Goal: Task Accomplishment & Management: Use online tool/utility

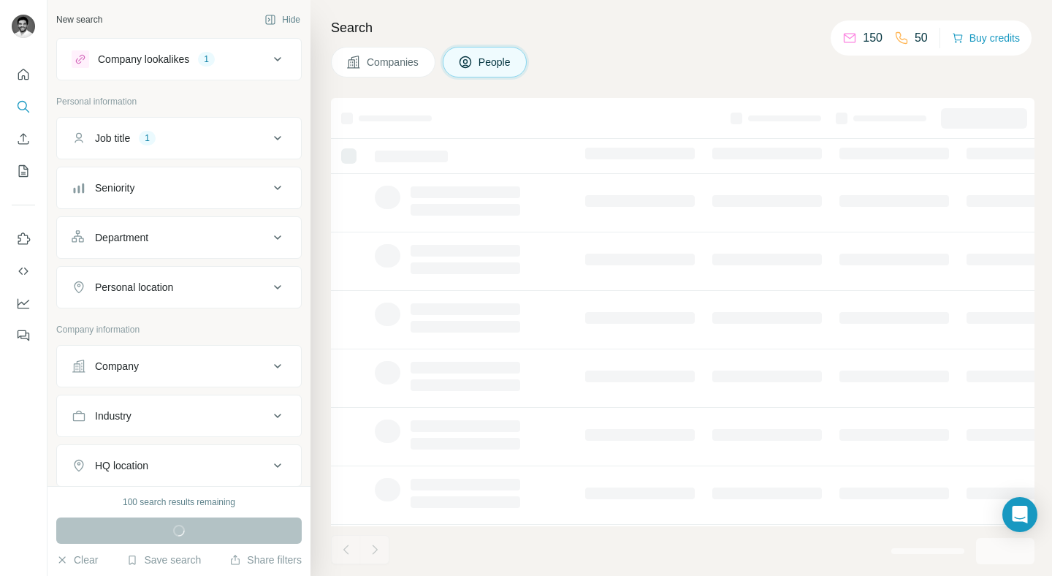
click at [625, 27] on h4 "Search" at bounding box center [683, 28] width 704 height 20
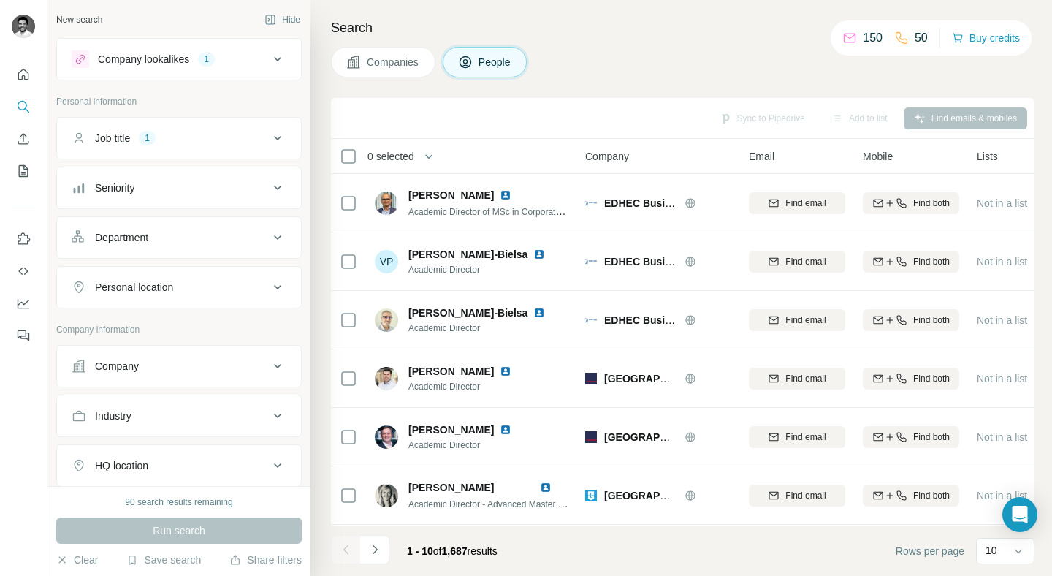
click at [691, 58] on div "Companies People" at bounding box center [683, 62] width 704 height 31
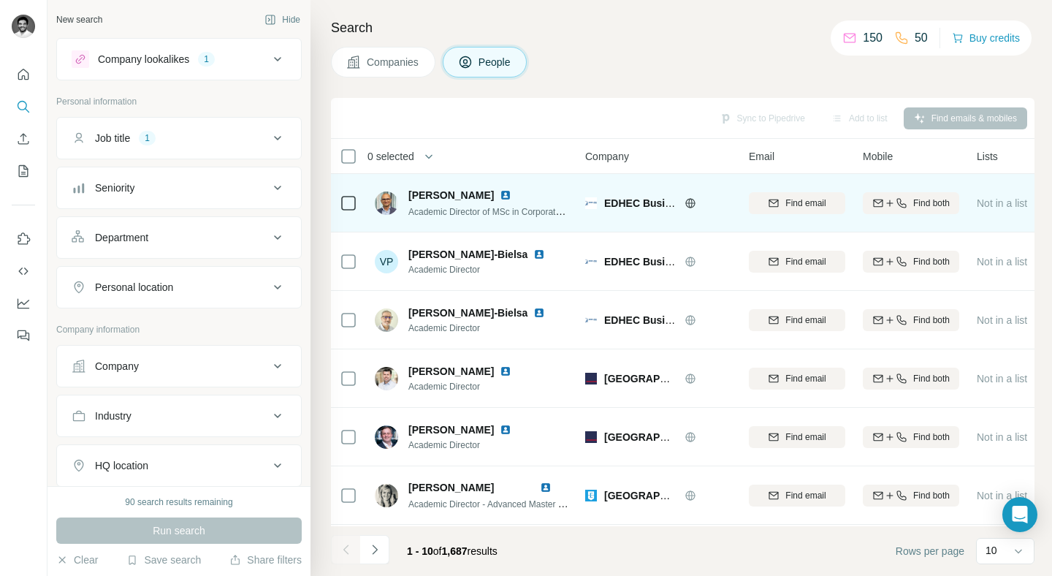
click at [695, 201] on icon at bounding box center [691, 203] width 12 height 12
click at [817, 202] on span "Find email" at bounding box center [805, 203] width 40 height 13
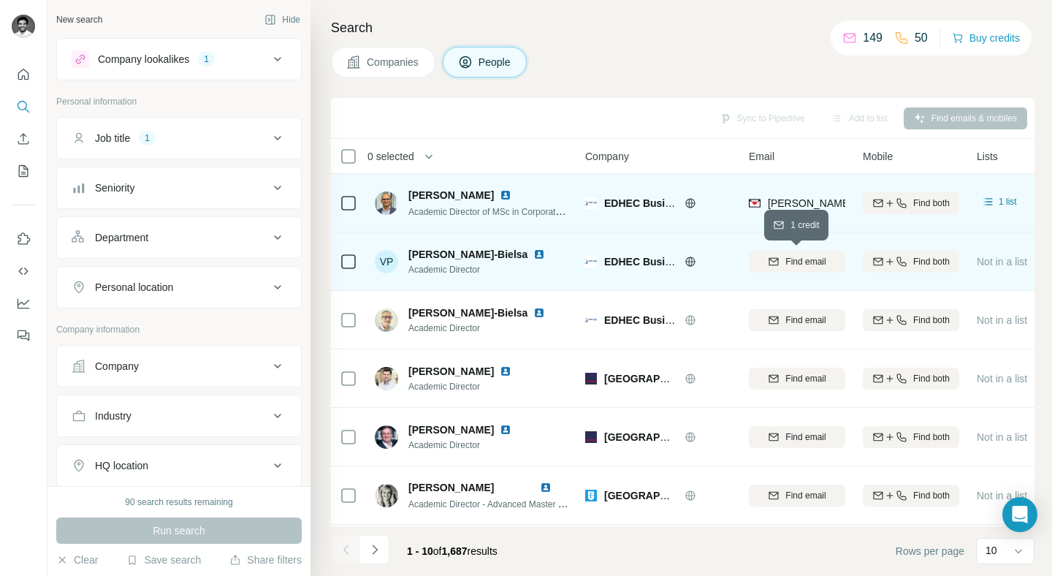
click at [780, 261] on div "Find email" at bounding box center [797, 261] width 96 height 13
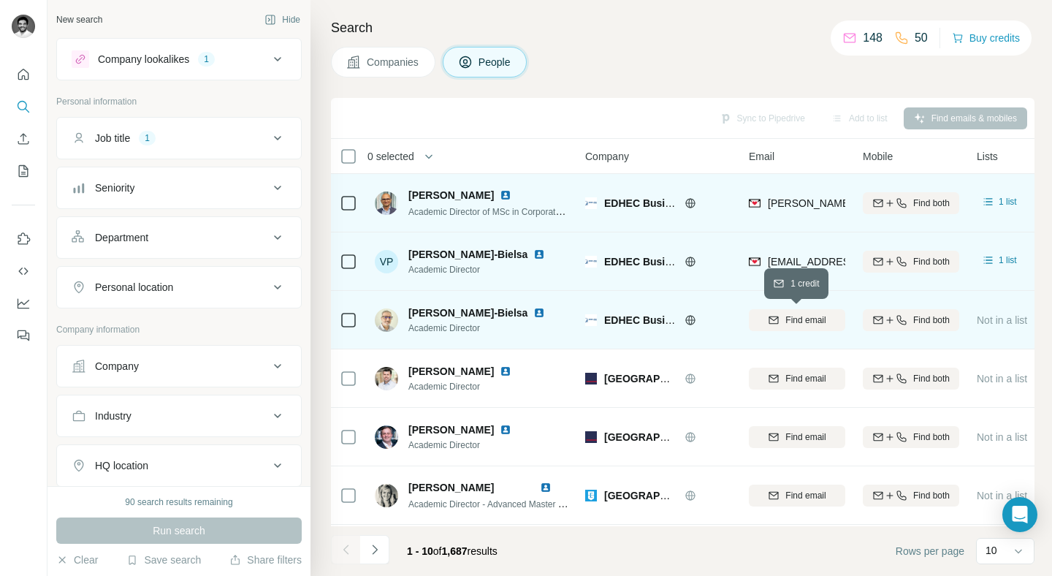
click at [785, 326] on span "Find email" at bounding box center [805, 319] width 40 height 13
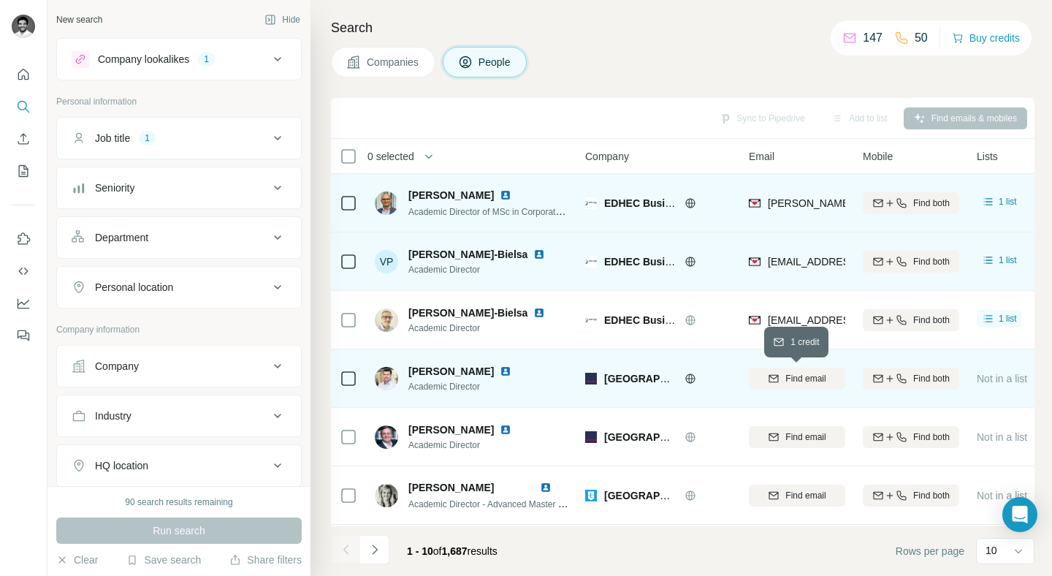
click at [810, 387] on button "Find email" at bounding box center [797, 379] width 96 height 22
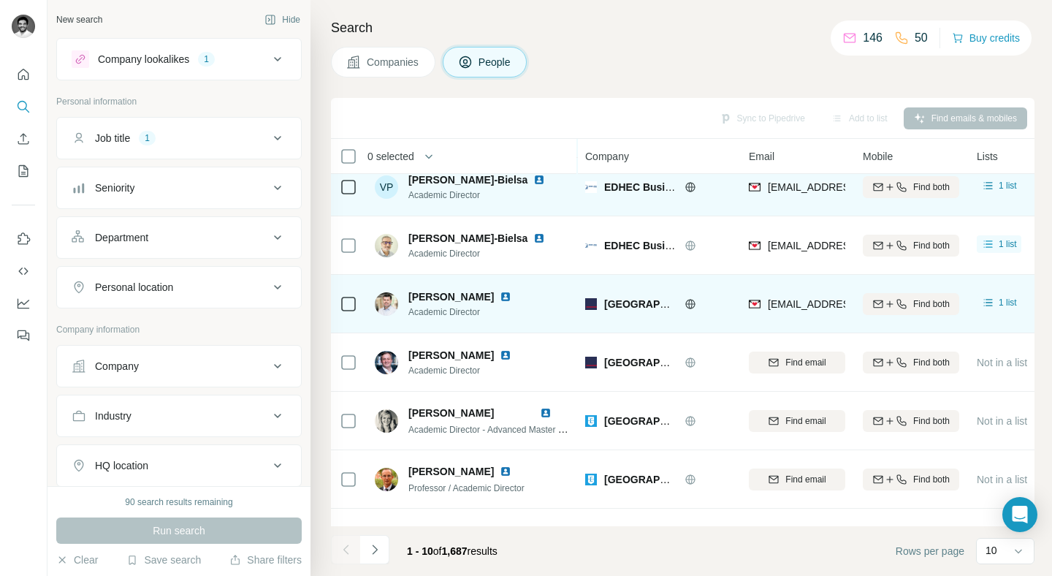
scroll to position [132, 0]
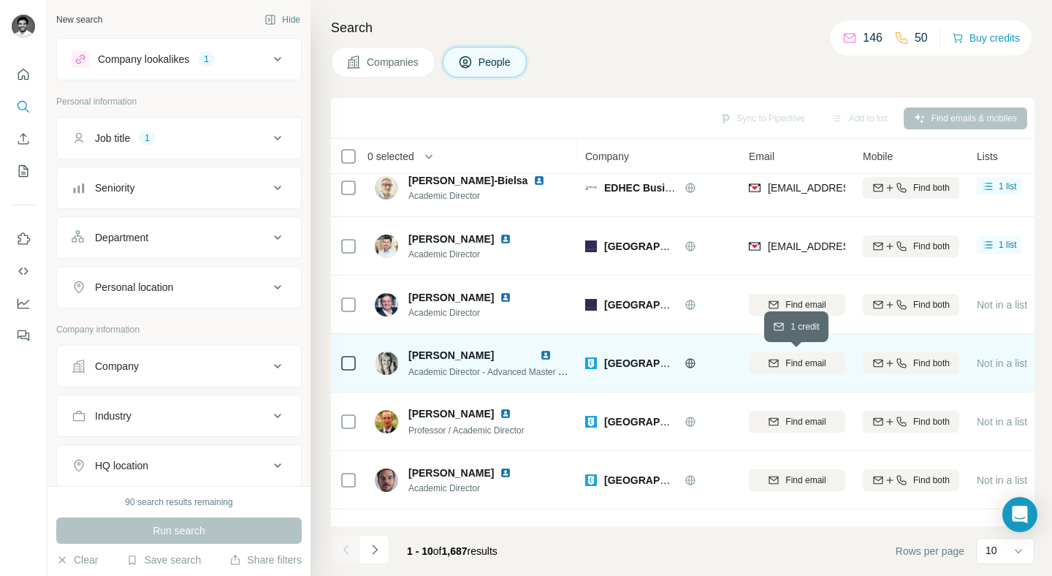
click at [796, 362] on span "Find email" at bounding box center [805, 363] width 40 height 13
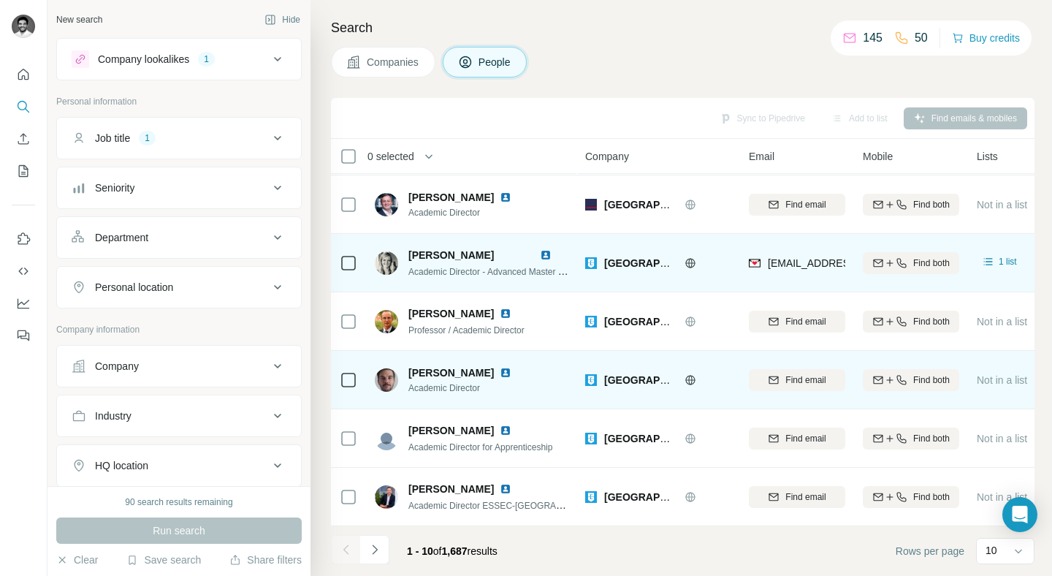
scroll to position [0, 0]
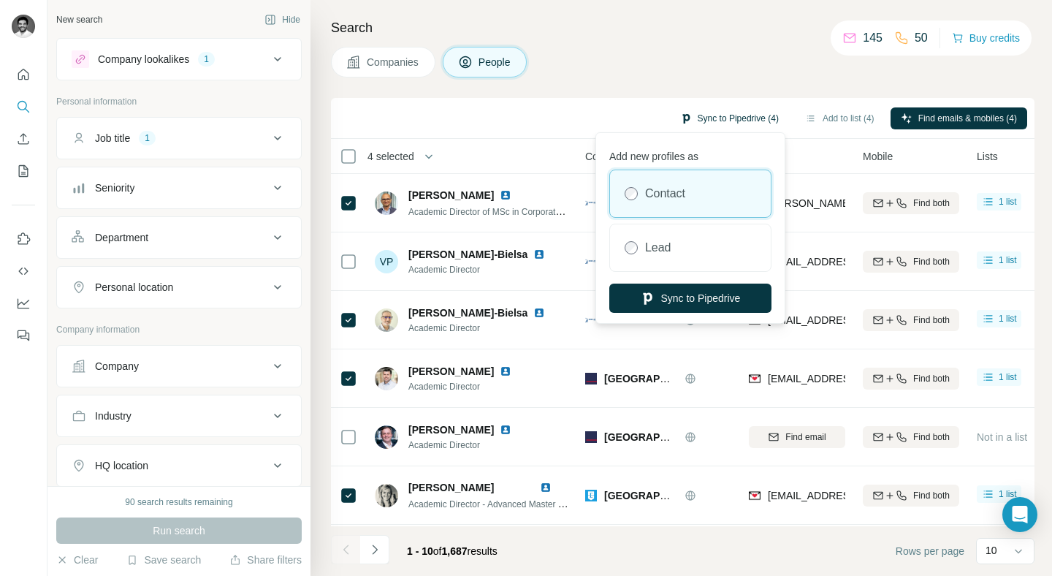
click at [696, 110] on button "Sync to Pipedrive (4)" at bounding box center [729, 118] width 119 height 22
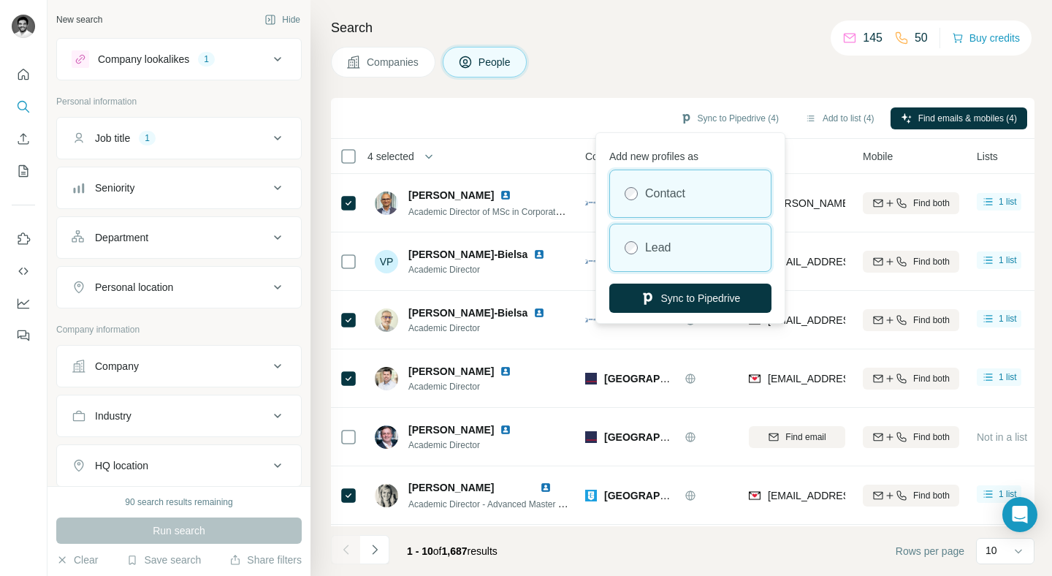
click at [669, 259] on div "Lead" at bounding box center [690, 247] width 161 height 47
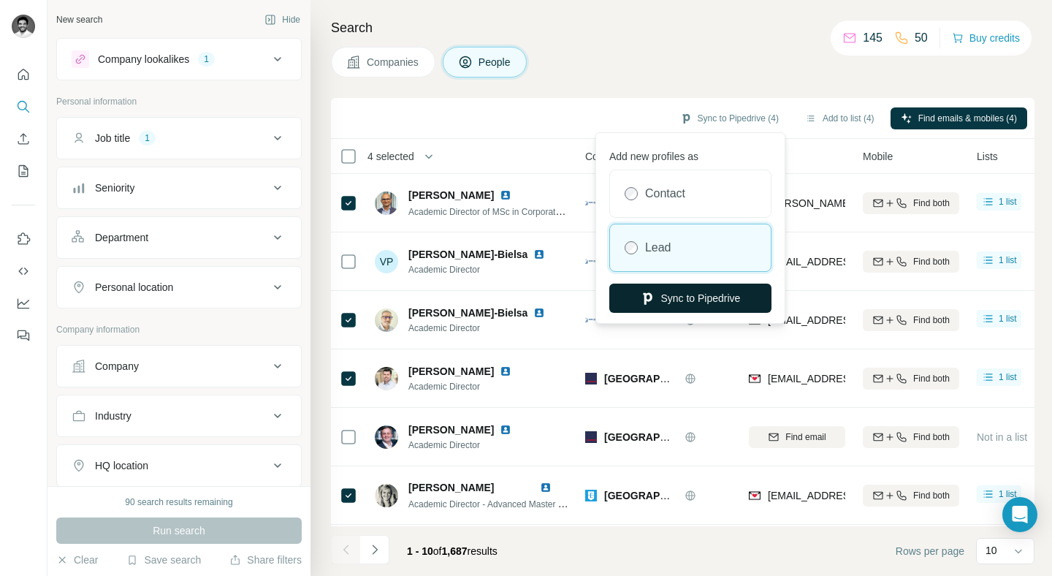
click at [680, 292] on button "Sync to Pipedrive" at bounding box center [690, 297] width 162 height 29
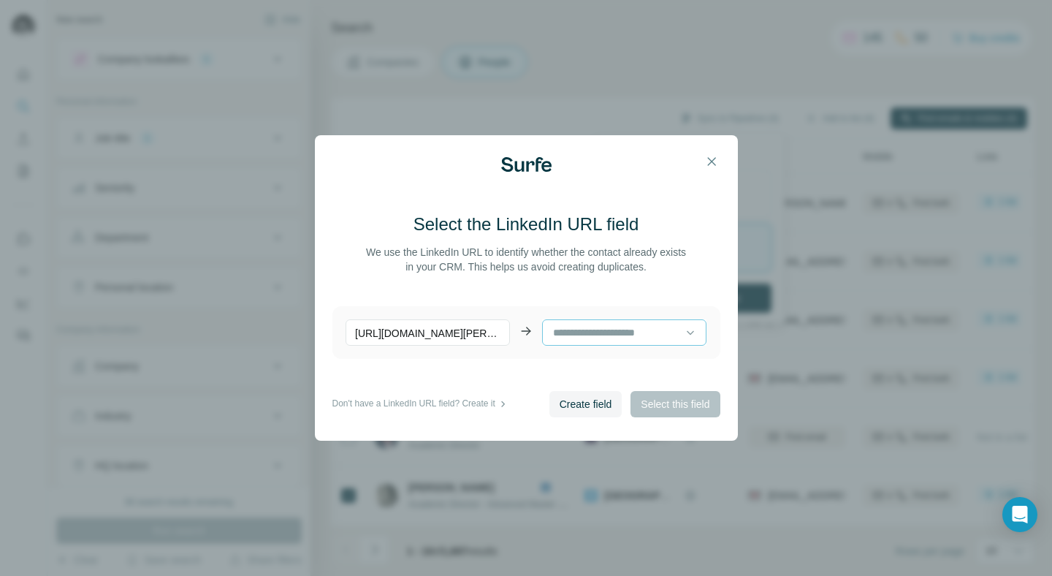
click at [633, 324] on input at bounding box center [619, 332] width 134 height 16
click at [487, 336] on p "[URL][DOMAIN_NAME][PERSON_NAME]" at bounding box center [428, 332] width 164 height 26
click at [569, 332] on input at bounding box center [619, 332] width 134 height 16
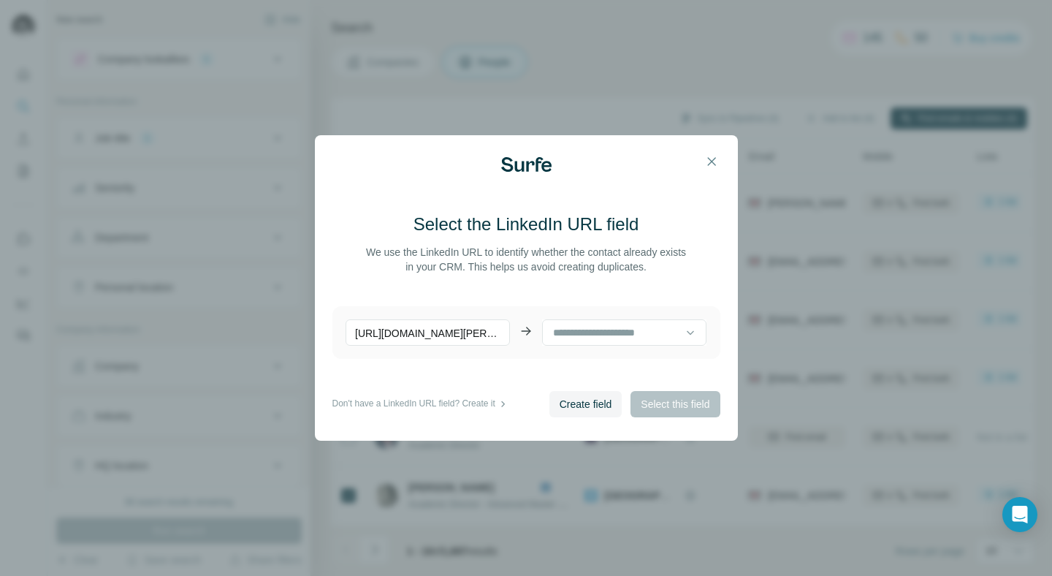
click at [582, 401] on span "Create field" at bounding box center [586, 404] width 53 height 15
click at [655, 399] on span "Select this field" at bounding box center [675, 404] width 69 height 15
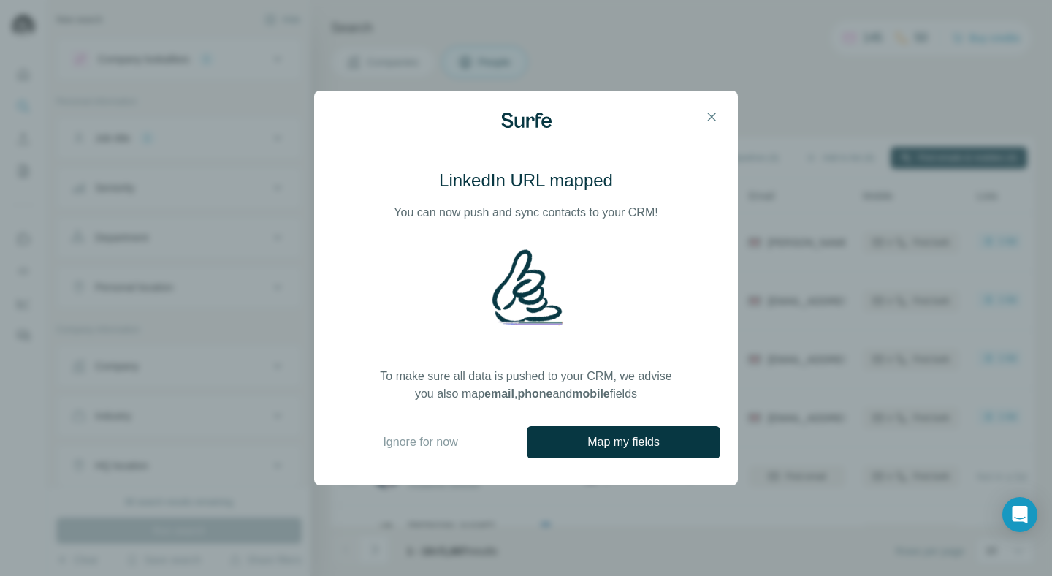
click at [460, 425] on div "LinkedIn URL mapped You can now push and sync contacts to your CRM! To make sur…" at bounding box center [526, 288] width 424 height 395
click at [443, 438] on span "Ignore for now" at bounding box center [420, 442] width 75 height 18
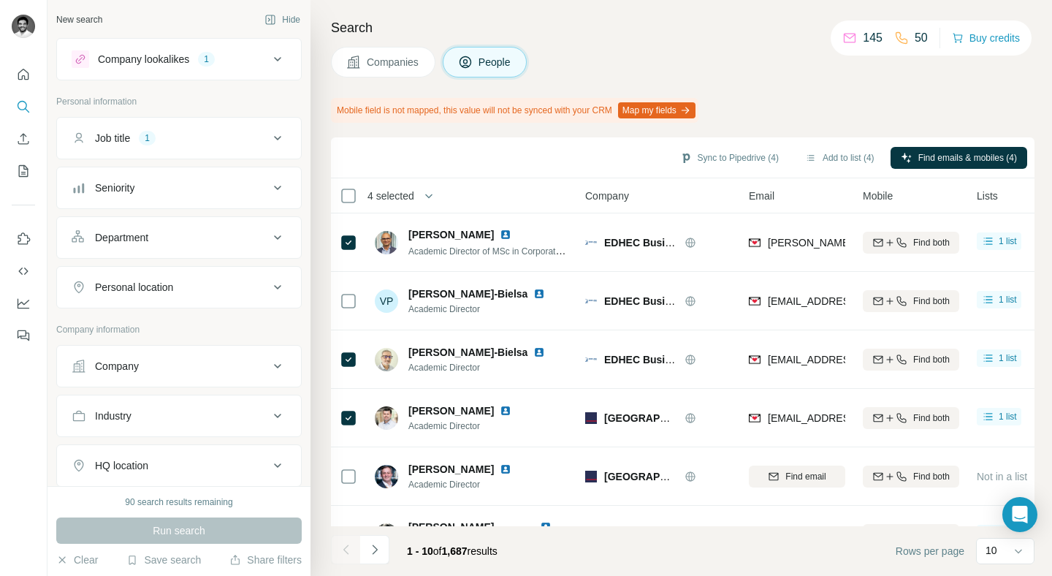
click at [677, 116] on button "Map my fields" at bounding box center [656, 110] width 77 height 16
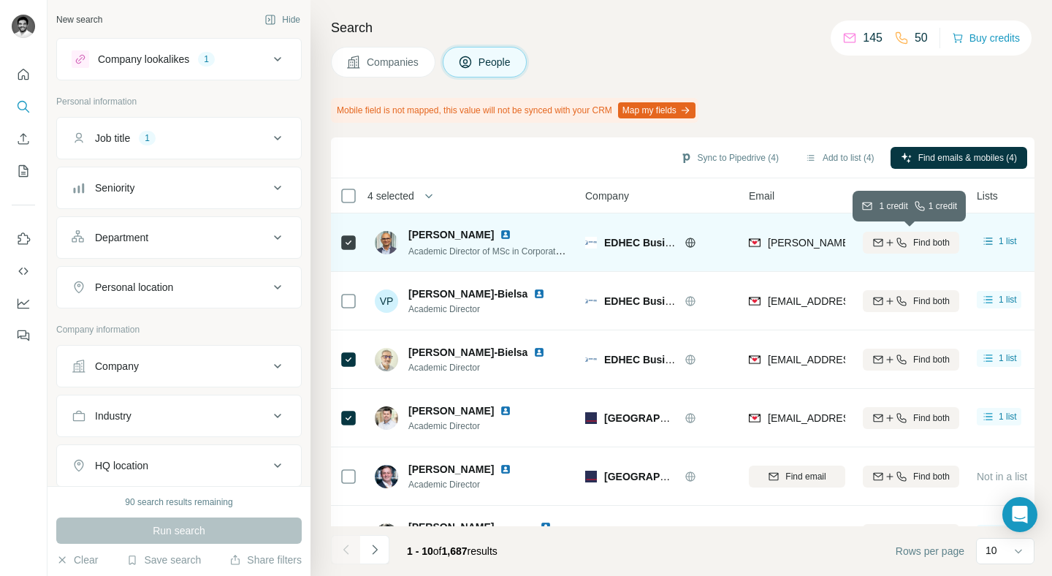
click at [913, 246] on span "Find both" at bounding box center [931, 242] width 37 height 13
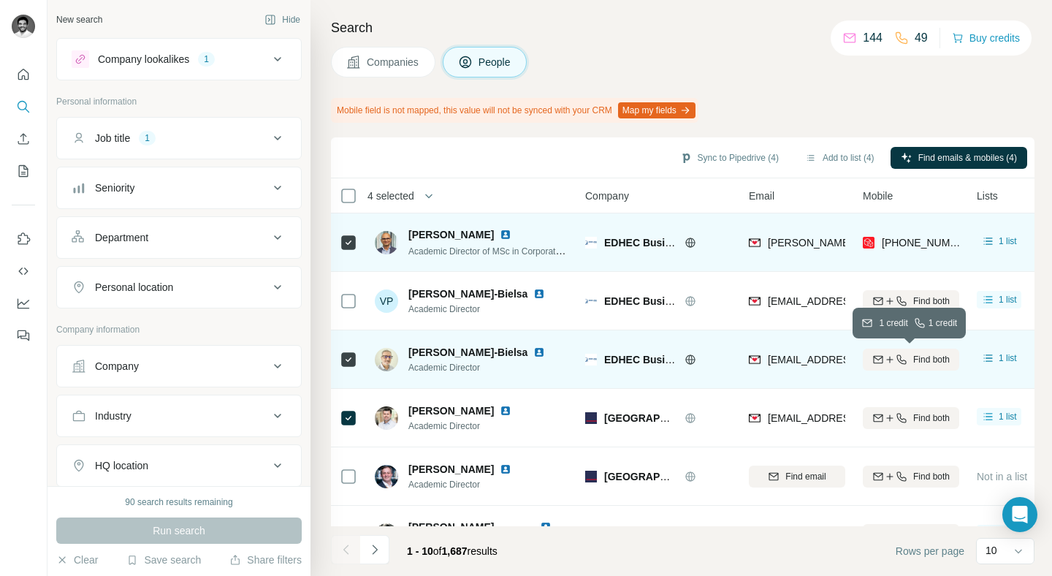
click at [880, 361] on icon "button" at bounding box center [878, 360] width 12 height 12
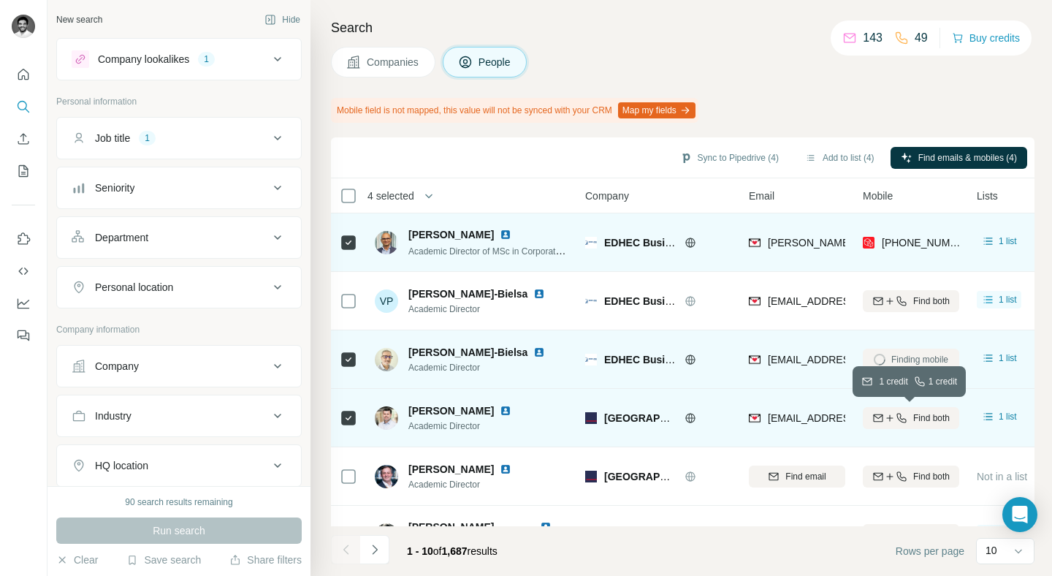
click at [900, 424] on div "Find both" at bounding box center [911, 417] width 96 height 13
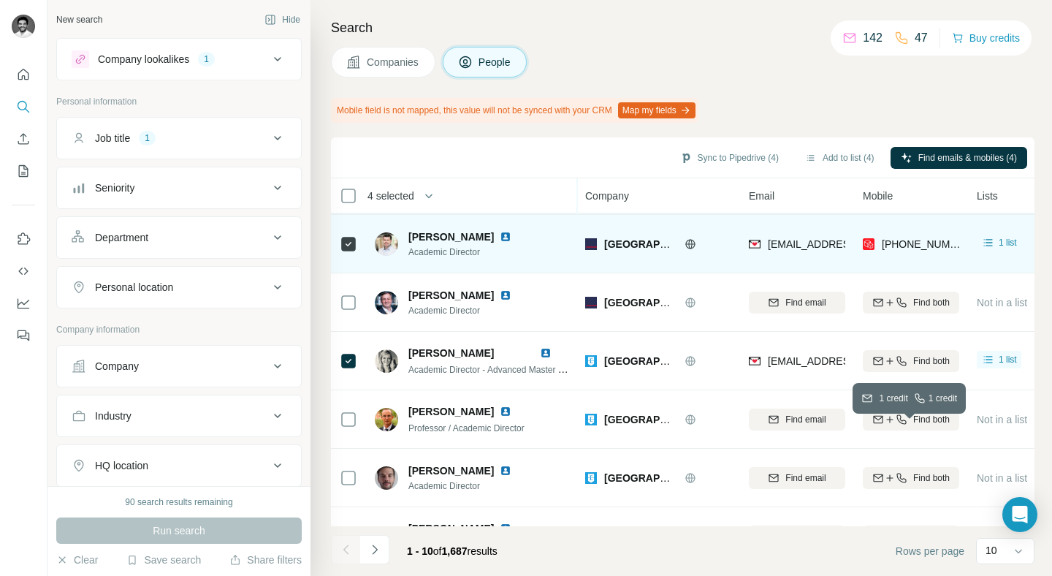
scroll to position [181, 0]
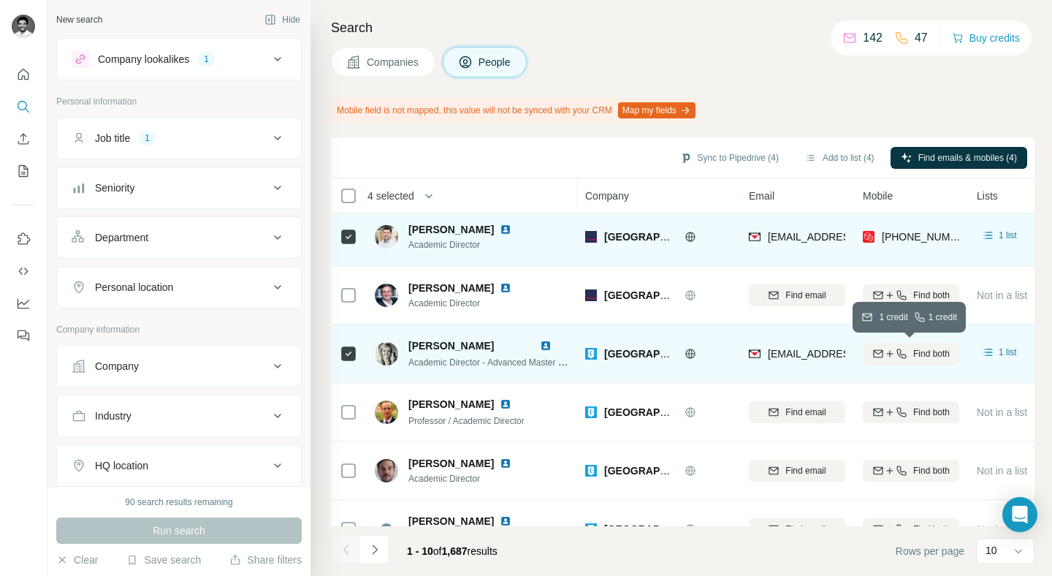
click at [905, 359] on icon "button" at bounding box center [902, 354] width 12 height 12
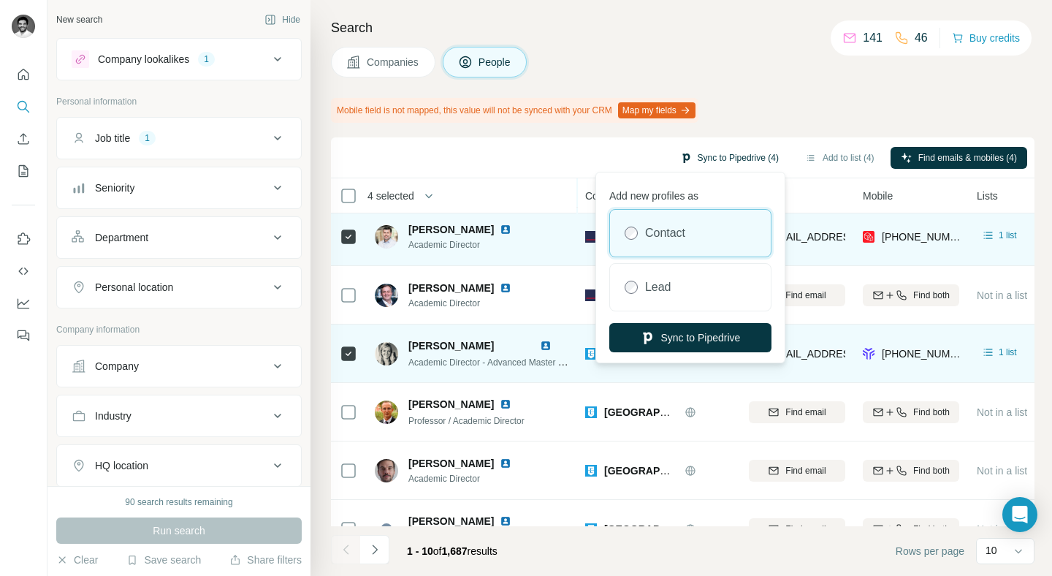
click at [726, 167] on button "Sync to Pipedrive (4)" at bounding box center [729, 158] width 119 height 22
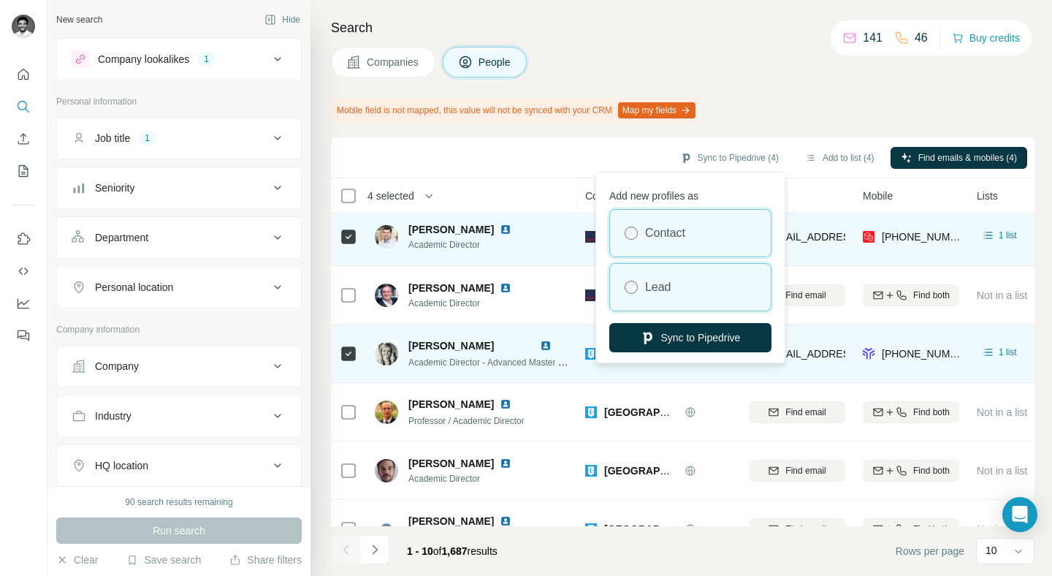
click at [689, 308] on div "Lead" at bounding box center [690, 287] width 161 height 47
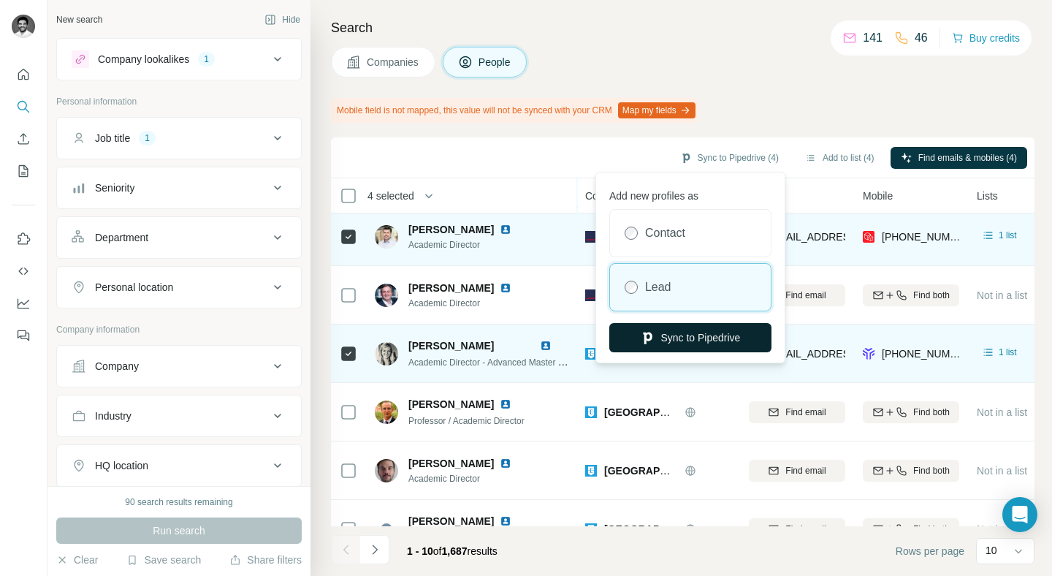
click at [692, 332] on button "Sync to Pipedrive" at bounding box center [690, 337] width 162 height 29
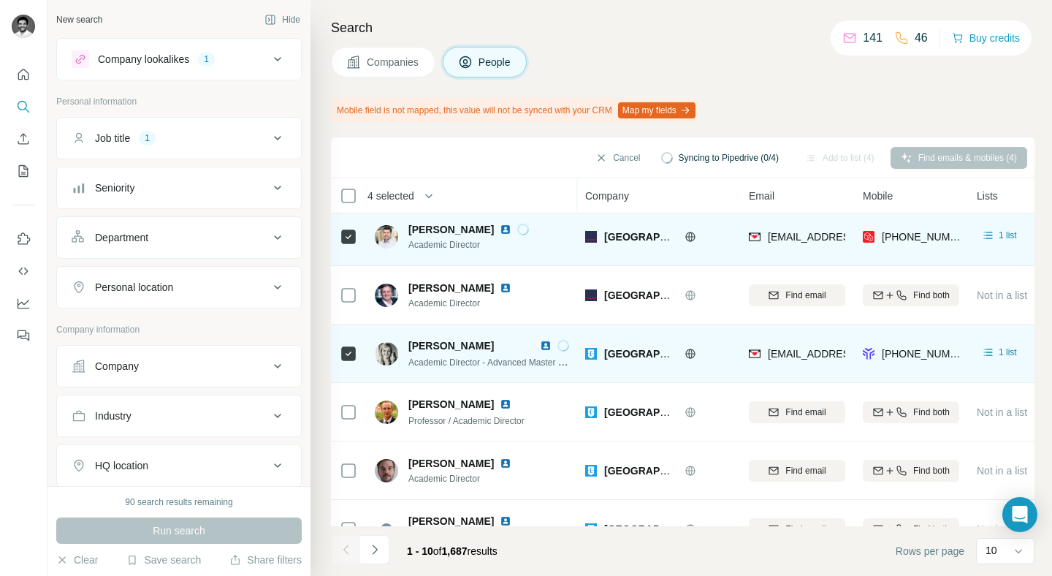
scroll to position [272, 0]
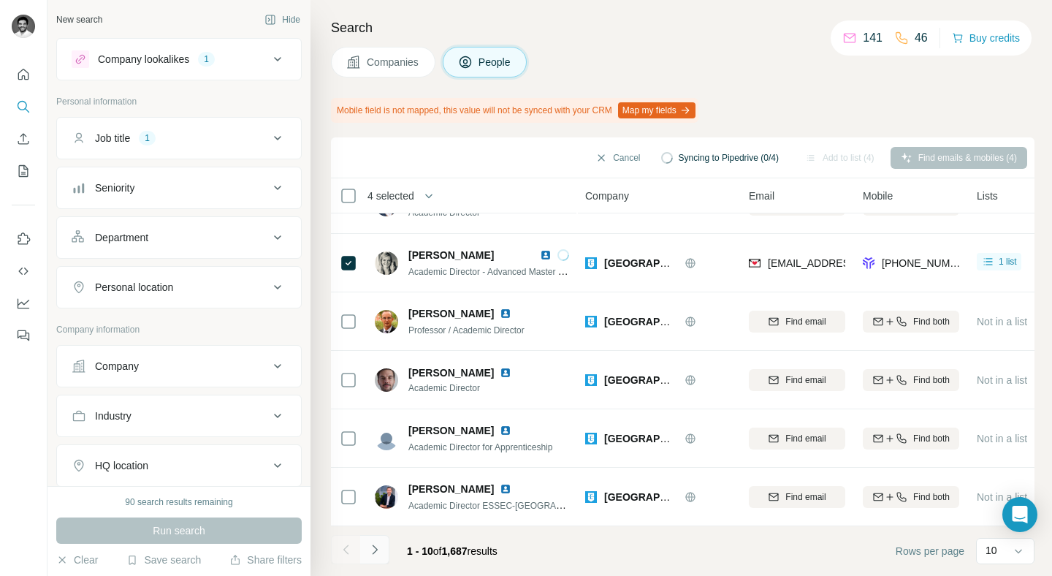
click at [387, 549] on button "Navigate to next page" at bounding box center [374, 549] width 29 height 29
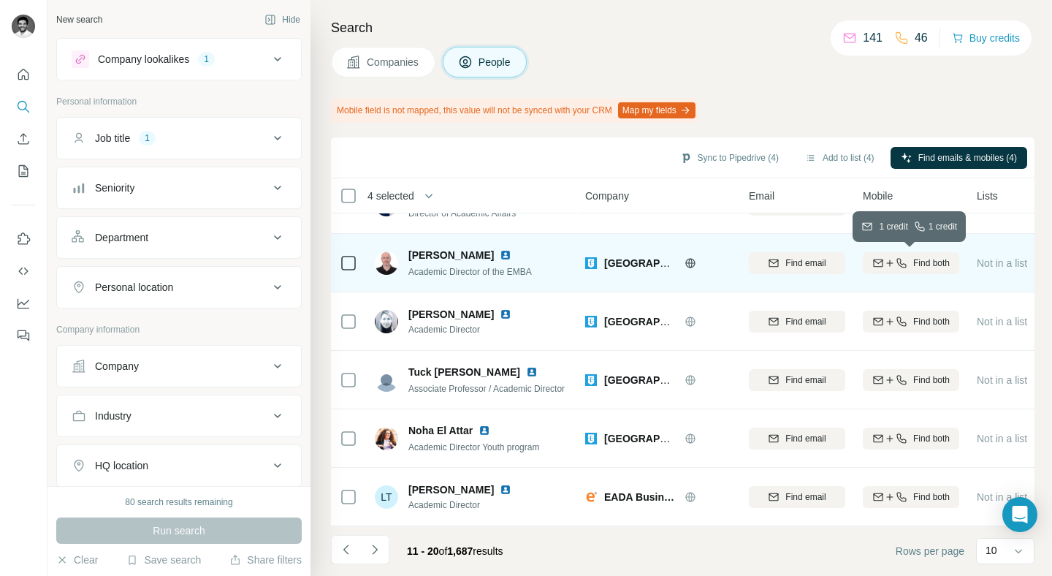
click at [916, 259] on span "Find both" at bounding box center [931, 262] width 37 height 13
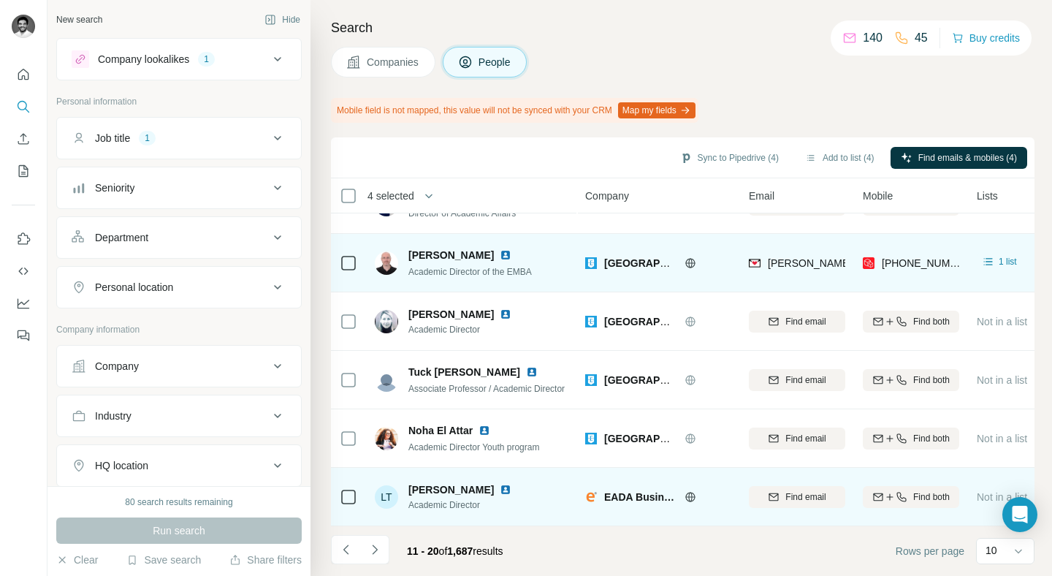
click at [702, 495] on div at bounding box center [708, 497] width 12 height 12
click at [688, 497] on icon at bounding box center [691, 497] width 12 height 12
click at [890, 492] on icon "button" at bounding box center [890, 497] width 12 height 12
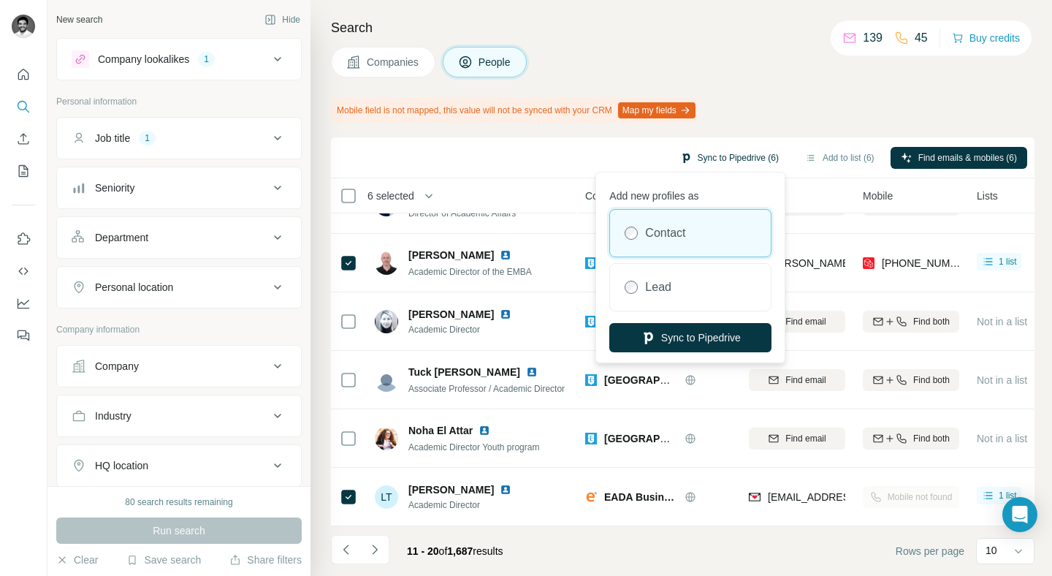
click at [725, 165] on button "Sync to Pipedrive (6)" at bounding box center [729, 158] width 119 height 22
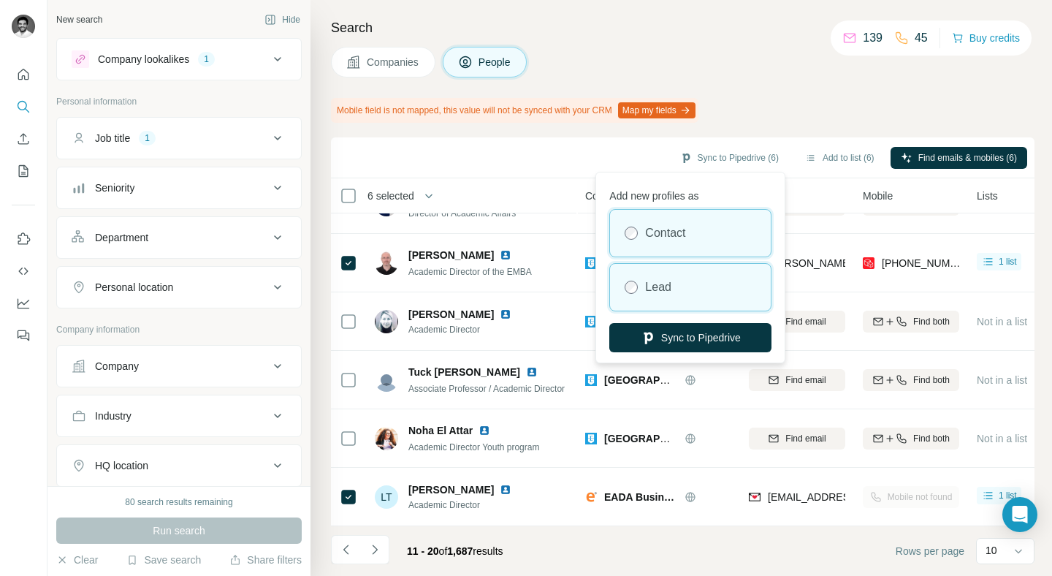
click at [675, 281] on div "Lead" at bounding box center [690, 287] width 161 height 47
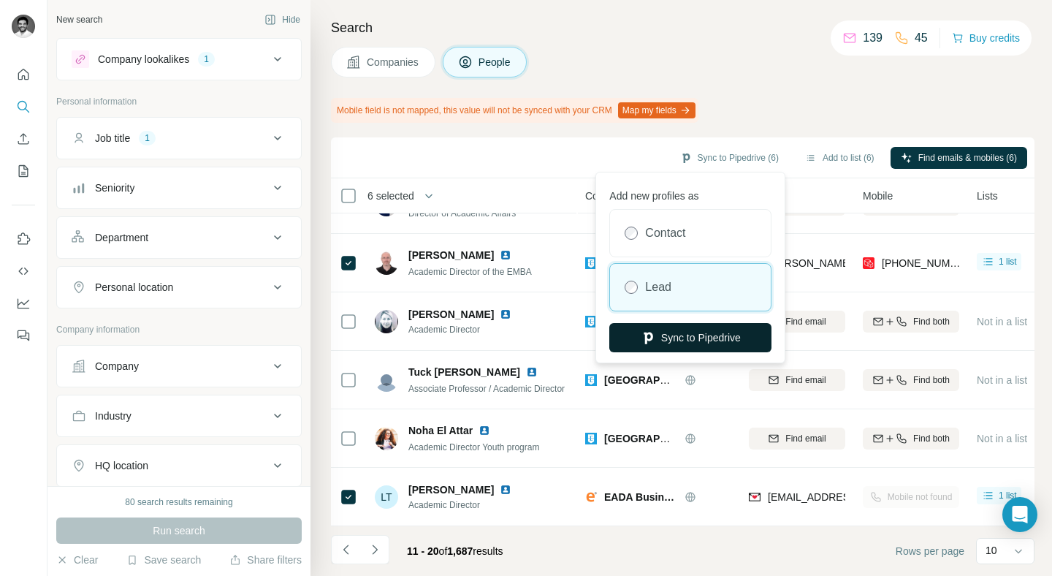
click at [684, 331] on button "Sync to Pipedrive" at bounding box center [690, 337] width 162 height 29
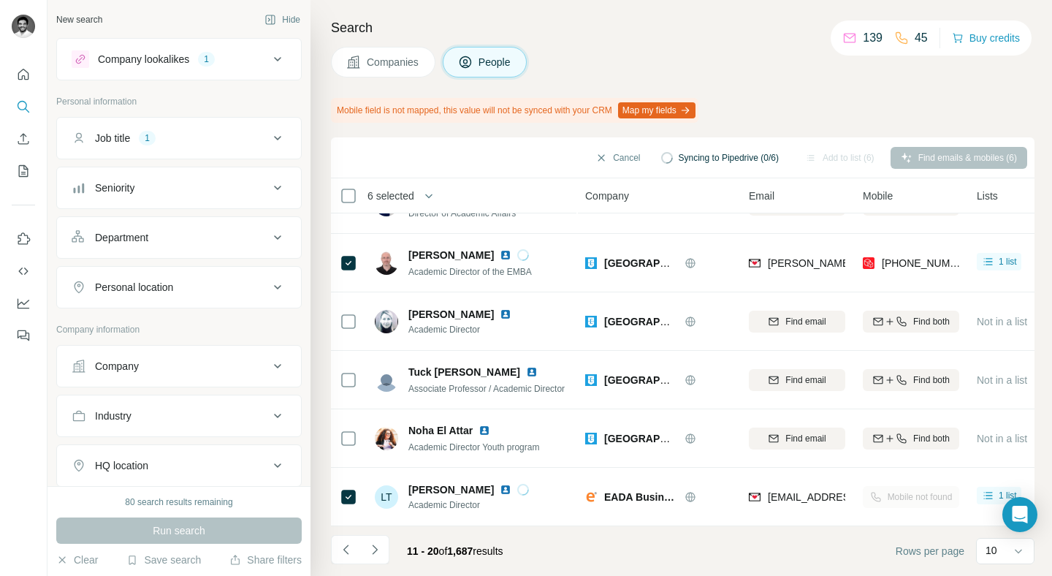
click at [971, 556] on div "Rows per page 10" at bounding box center [965, 551] width 139 height 26
click at [986, 553] on p "10" at bounding box center [992, 550] width 12 height 15
click at [994, 468] on p "40" at bounding box center [995, 465] width 12 height 15
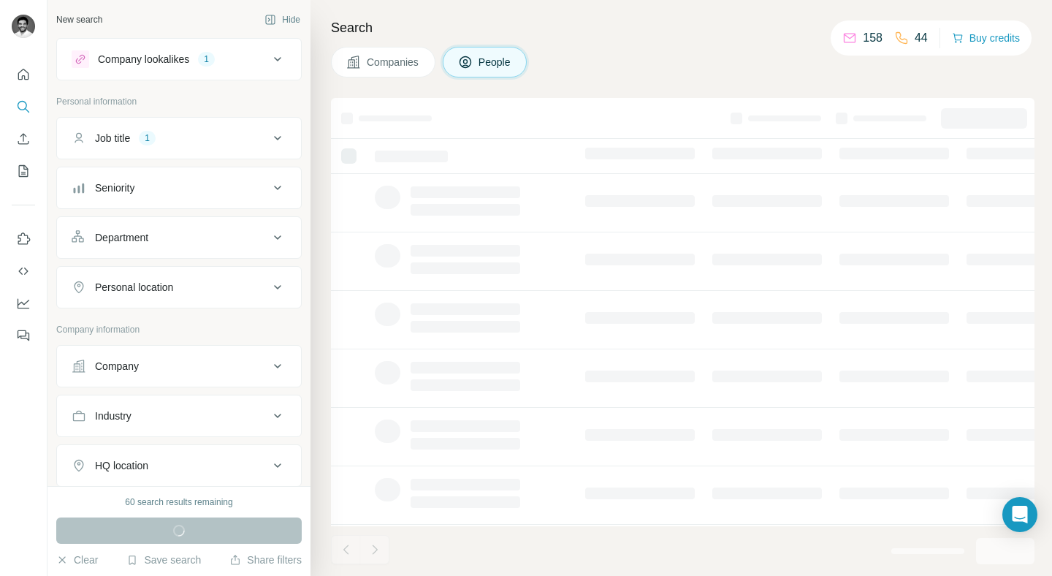
click at [659, 73] on div "Companies People" at bounding box center [683, 62] width 704 height 31
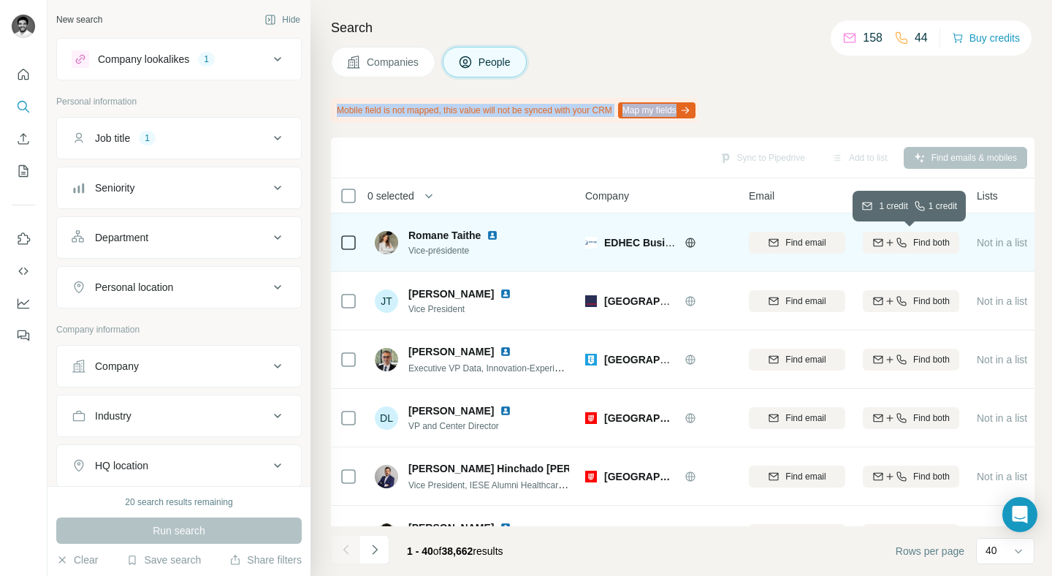
click at [890, 237] on icon "button" at bounding box center [890, 243] width 12 height 12
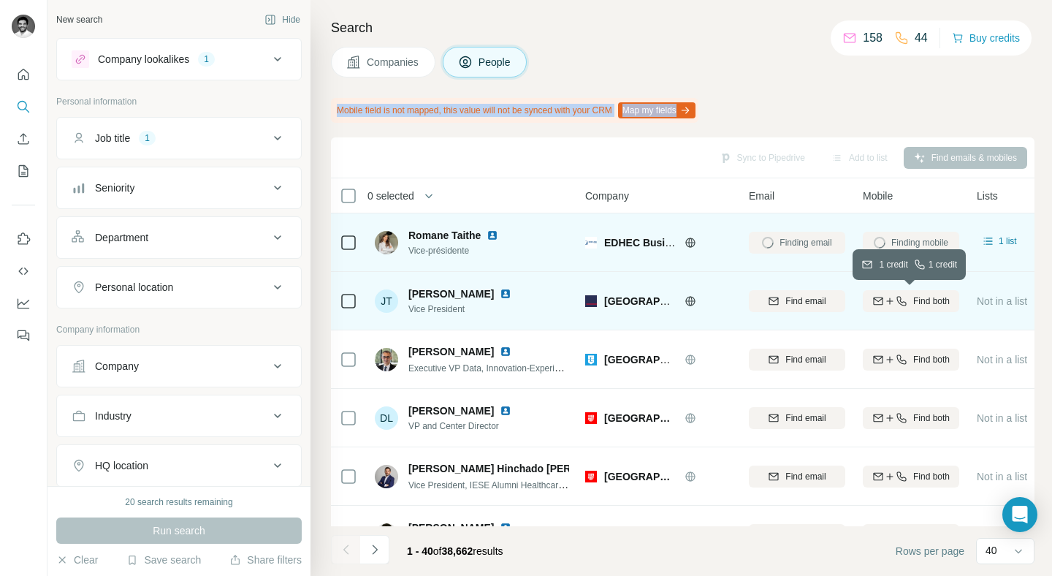
click at [892, 300] on icon "button" at bounding box center [890, 301] width 12 height 12
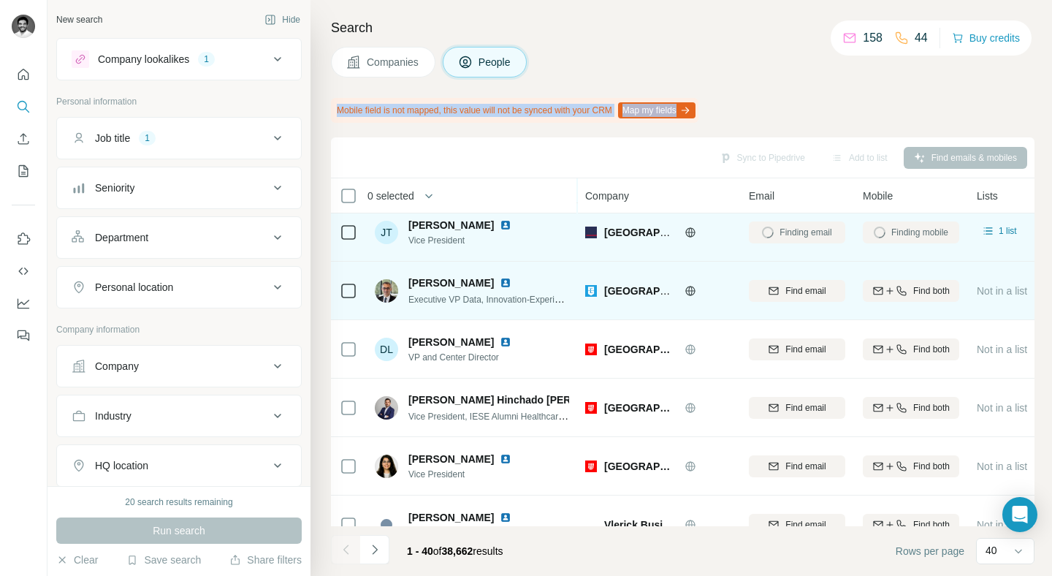
scroll to position [69, 0]
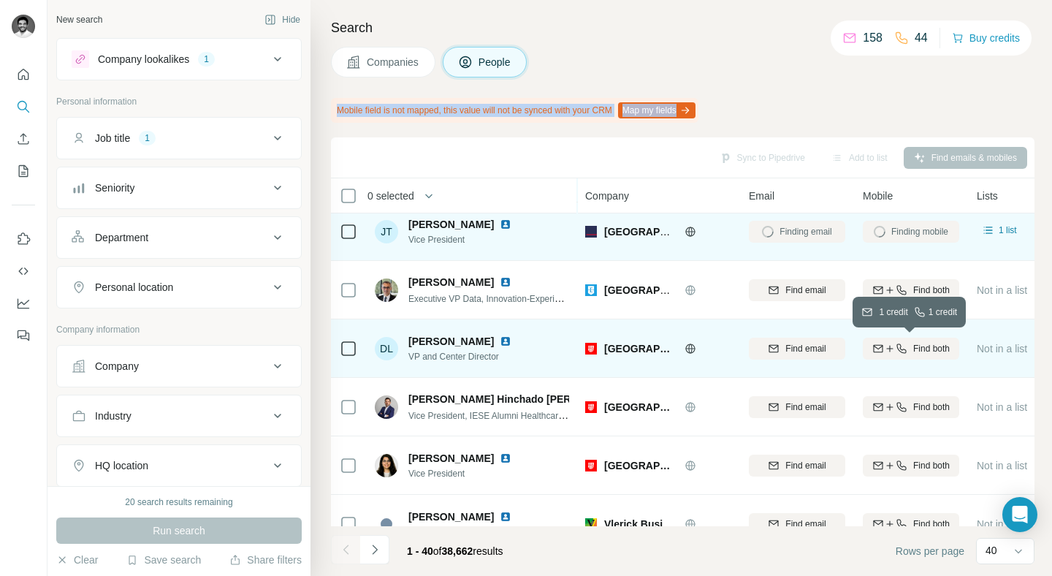
click at [909, 350] on div "Find both" at bounding box center [911, 348] width 96 height 13
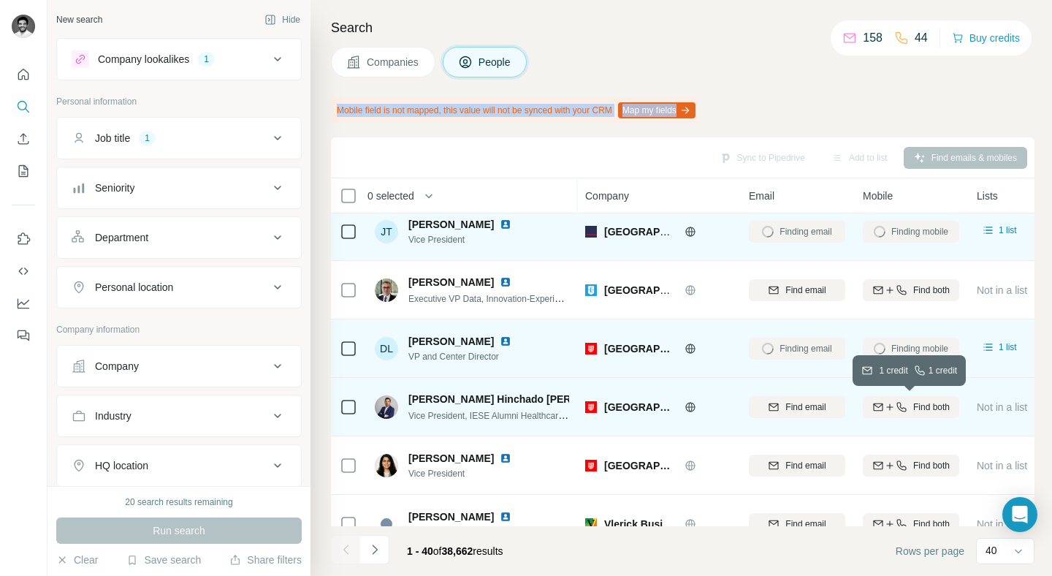
click at [908, 404] on div "Find both" at bounding box center [911, 406] width 96 height 13
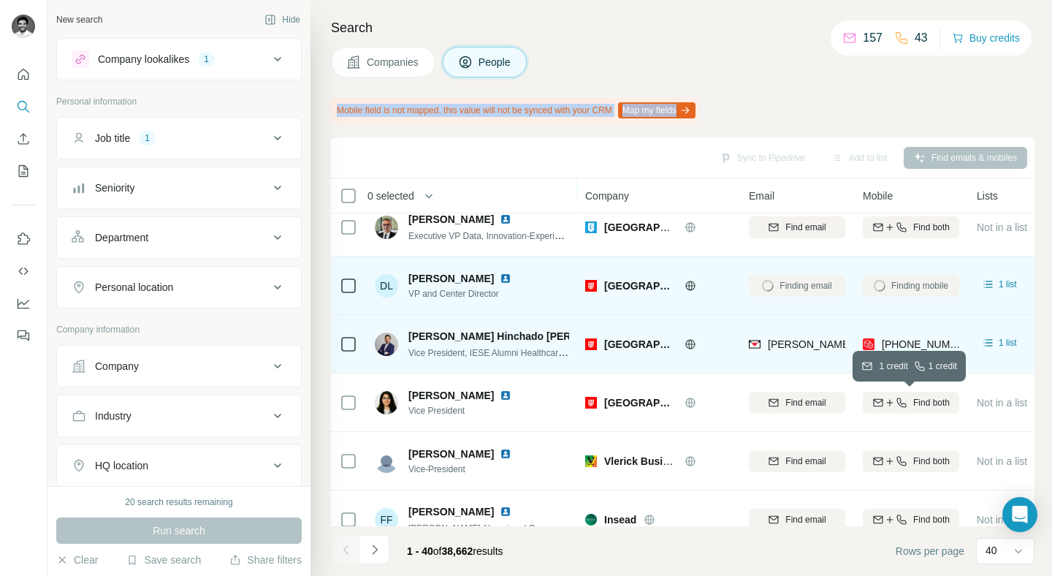
click at [908, 404] on div "Find both" at bounding box center [911, 402] width 96 height 13
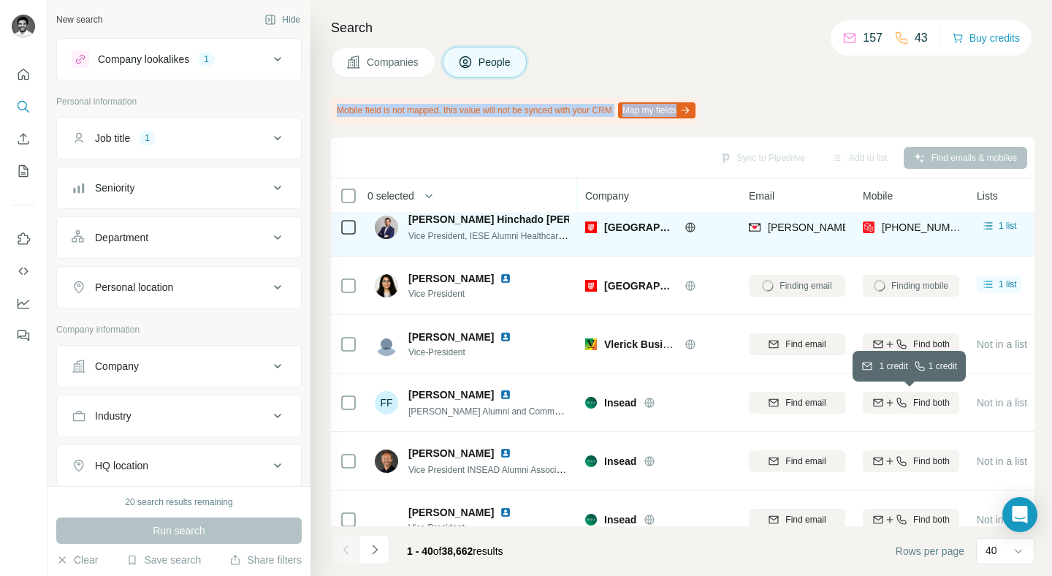
scroll to position [265, 0]
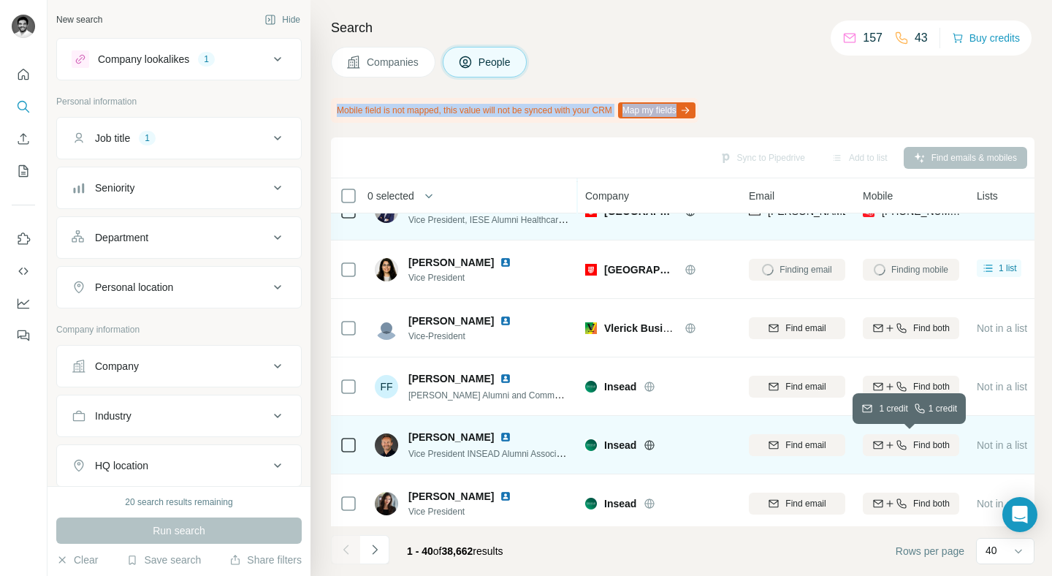
click at [902, 435] on button "Find both" at bounding box center [911, 445] width 96 height 22
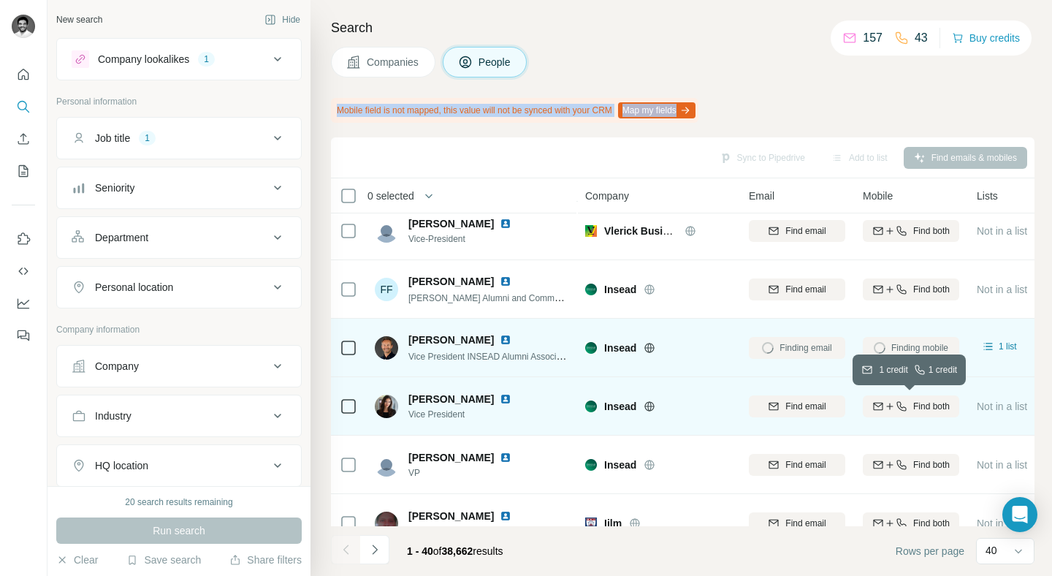
click at [913, 402] on span "Find both" at bounding box center [931, 406] width 37 height 13
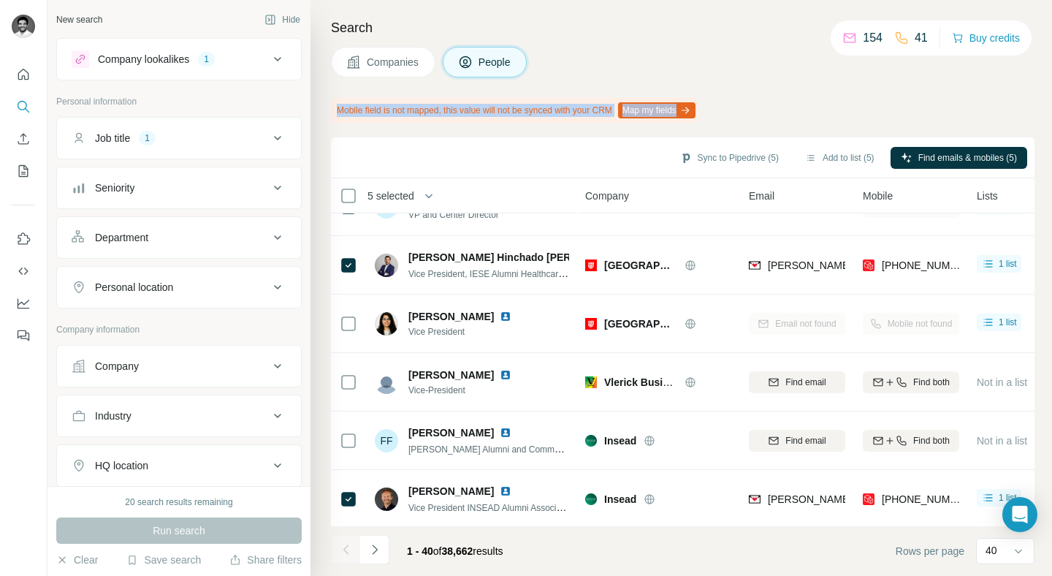
scroll to position [65, 0]
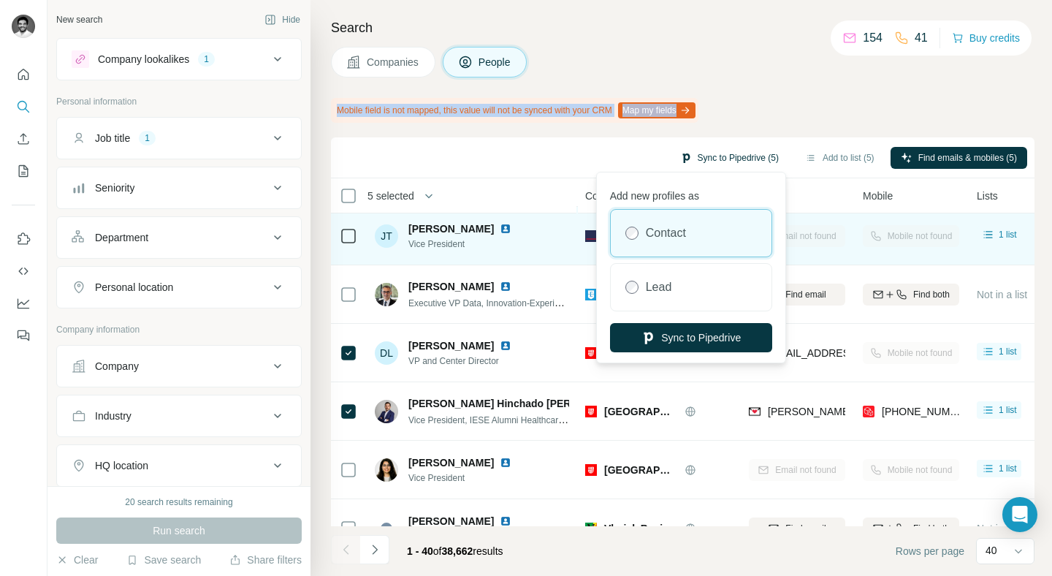
click at [737, 153] on button "Sync to Pipedrive (5)" at bounding box center [729, 158] width 119 height 22
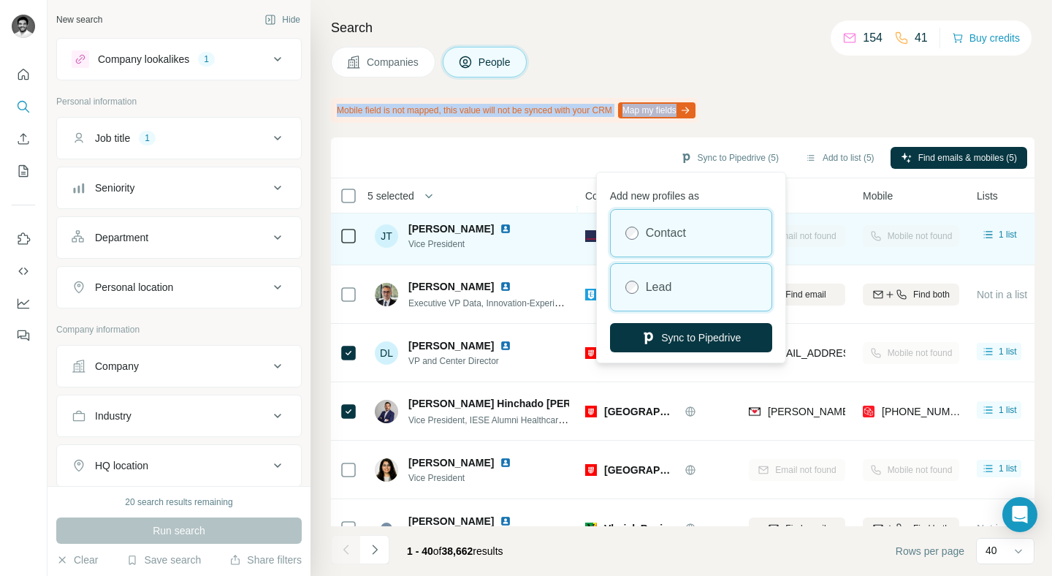
click at [699, 270] on div "Lead" at bounding box center [691, 287] width 161 height 47
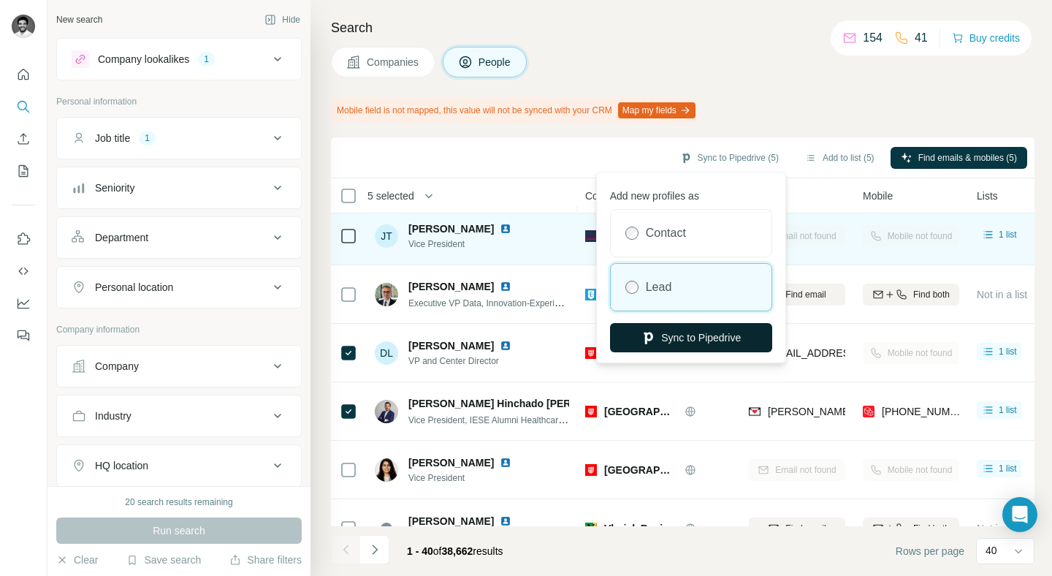
click at [698, 334] on button "Sync to Pipedrive" at bounding box center [691, 337] width 162 height 29
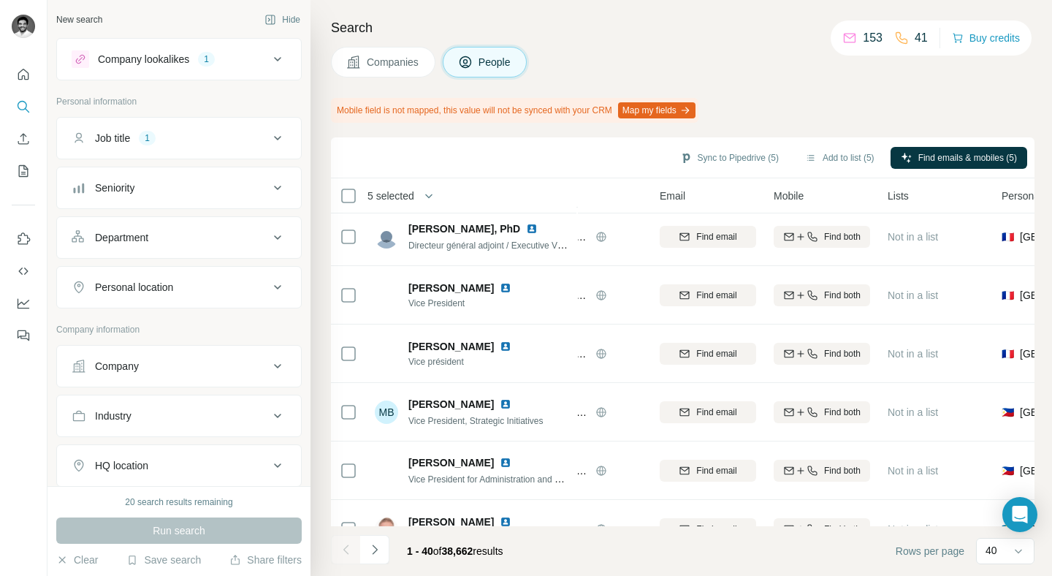
scroll to position [1759, 0]
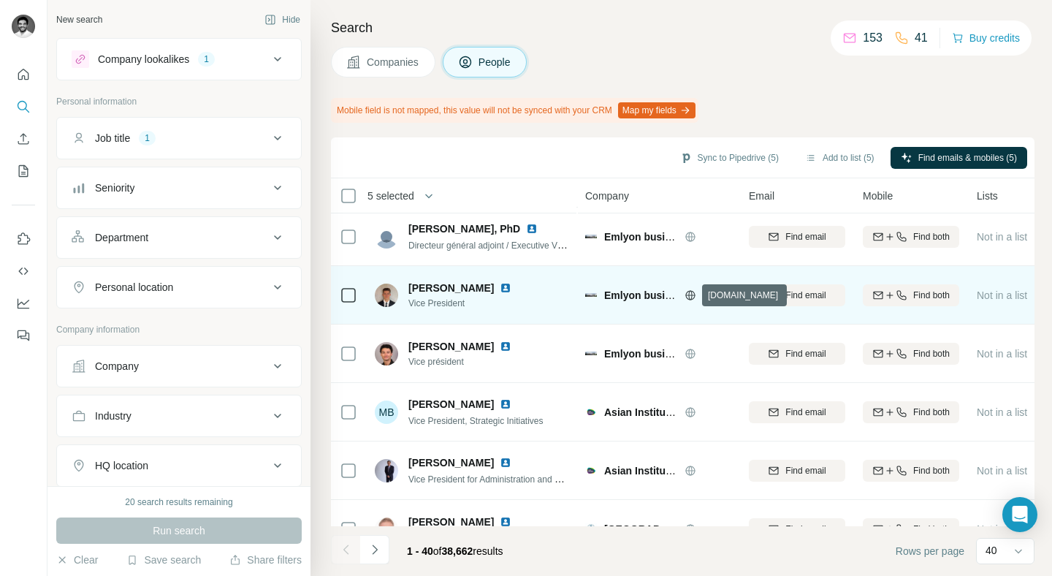
click at [688, 297] on icon at bounding box center [691, 295] width 12 height 12
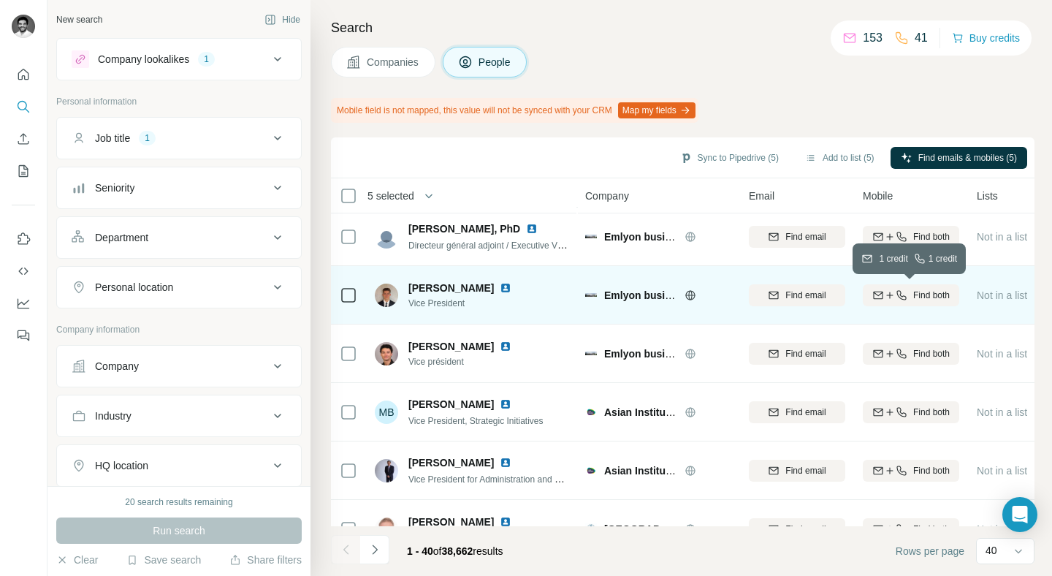
click at [900, 292] on icon "button" at bounding box center [902, 295] width 12 height 12
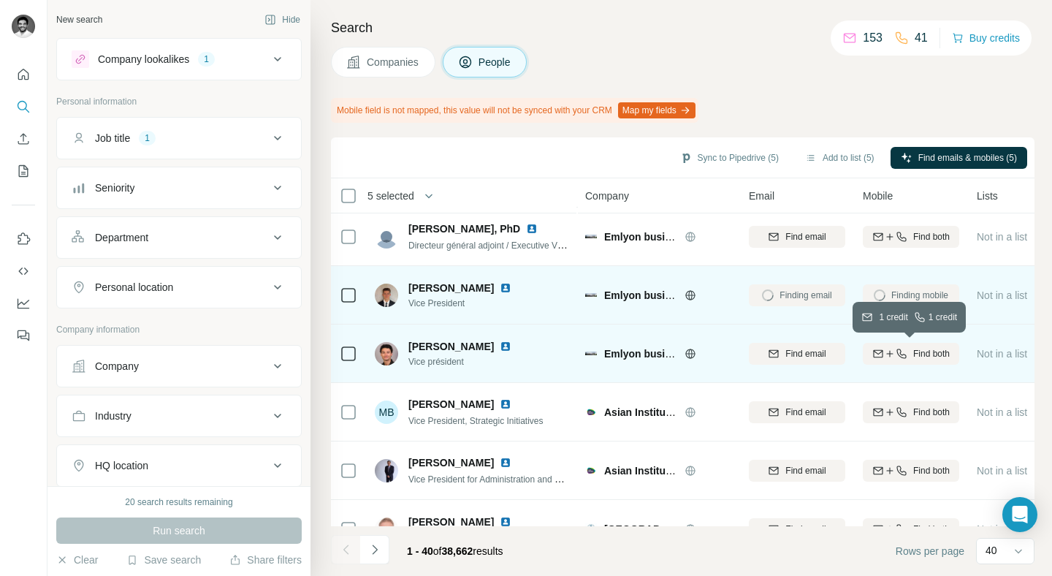
click at [913, 349] on span "Find both" at bounding box center [931, 353] width 37 height 13
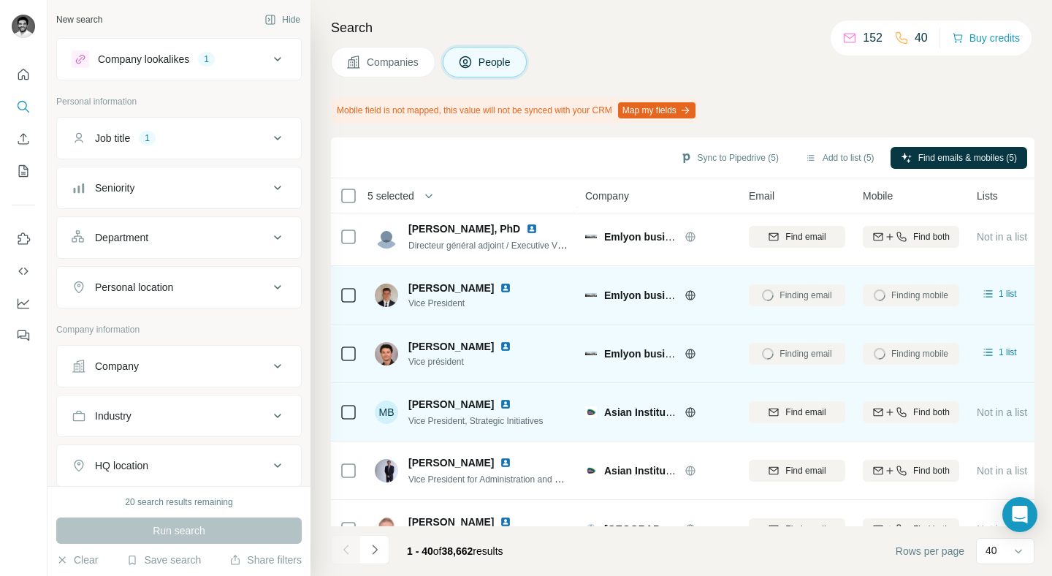
click at [690, 411] on icon at bounding box center [691, 412] width 12 height 12
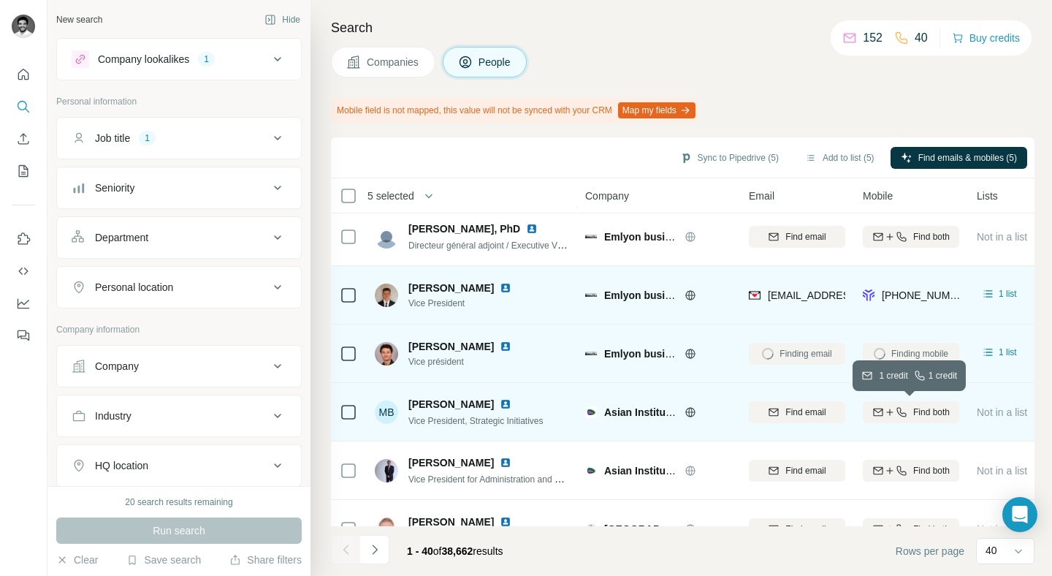
click at [902, 419] on button "Find both" at bounding box center [911, 412] width 96 height 22
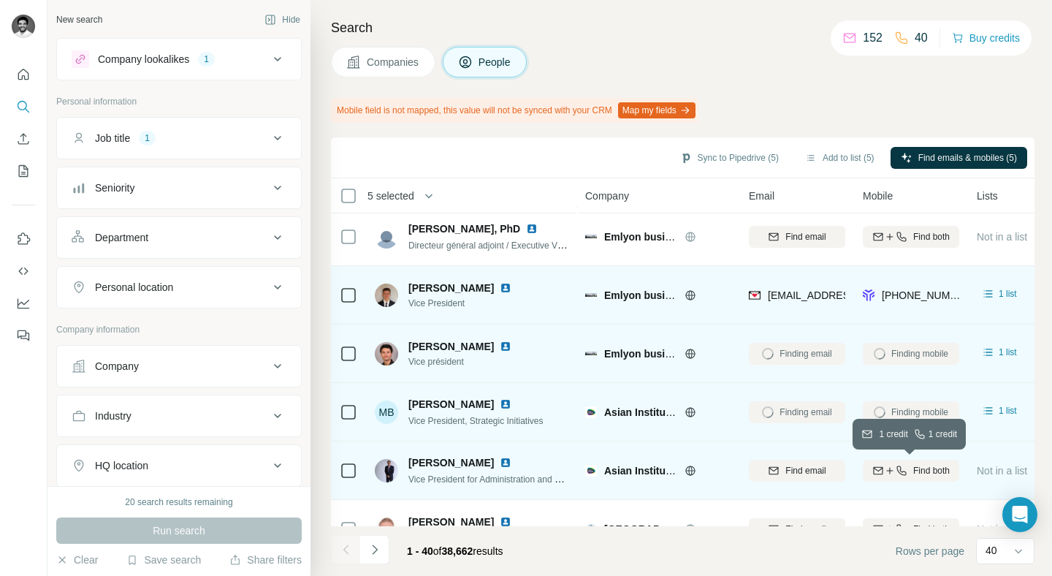
click at [904, 469] on icon "button" at bounding box center [902, 471] width 12 height 12
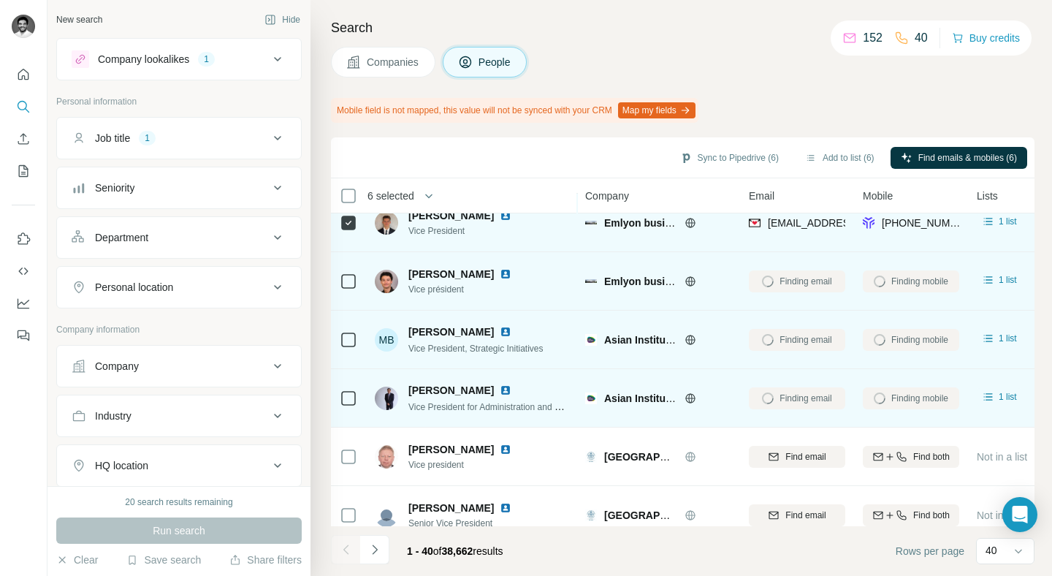
scroll to position [1827, 0]
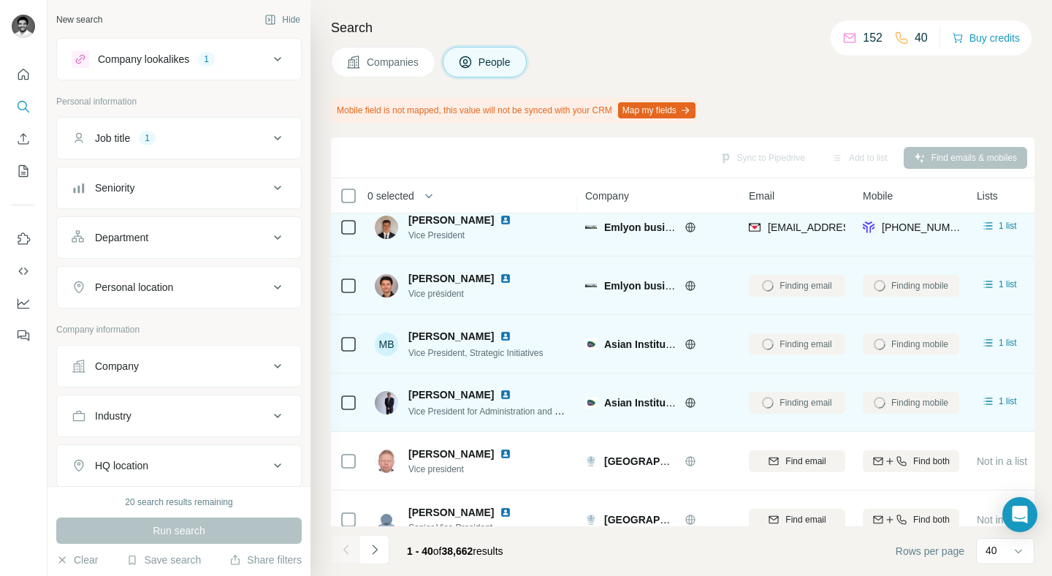
click at [343, 236] on div at bounding box center [349, 227] width 18 height 40
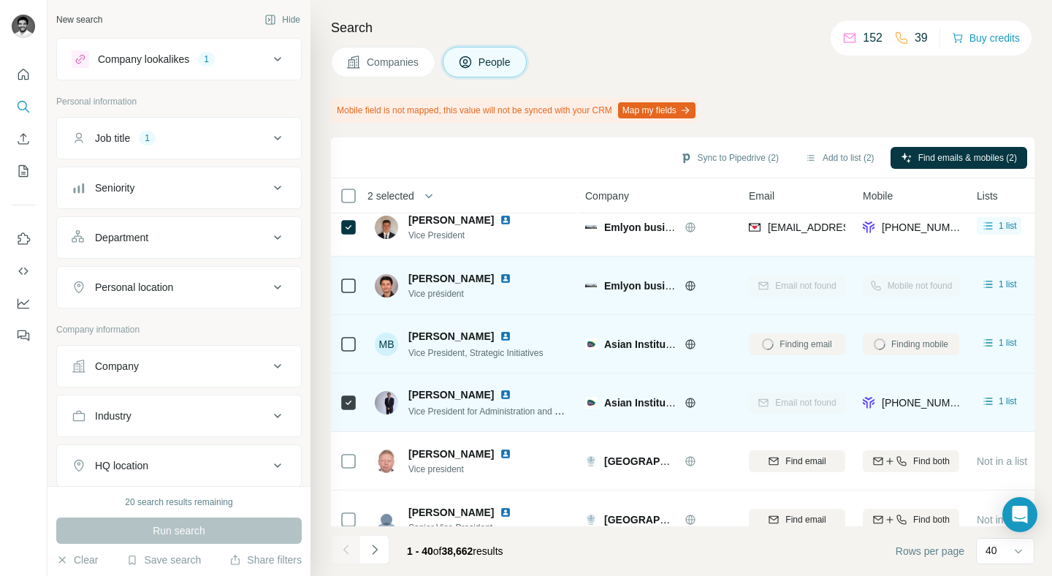
click at [500, 395] on img at bounding box center [506, 395] width 12 height 12
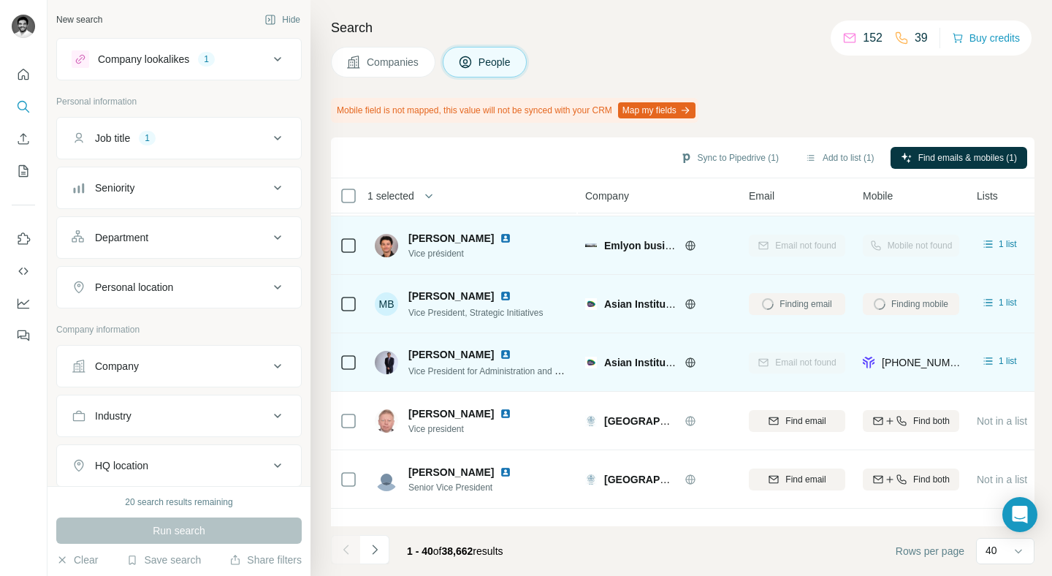
scroll to position [1880, 0]
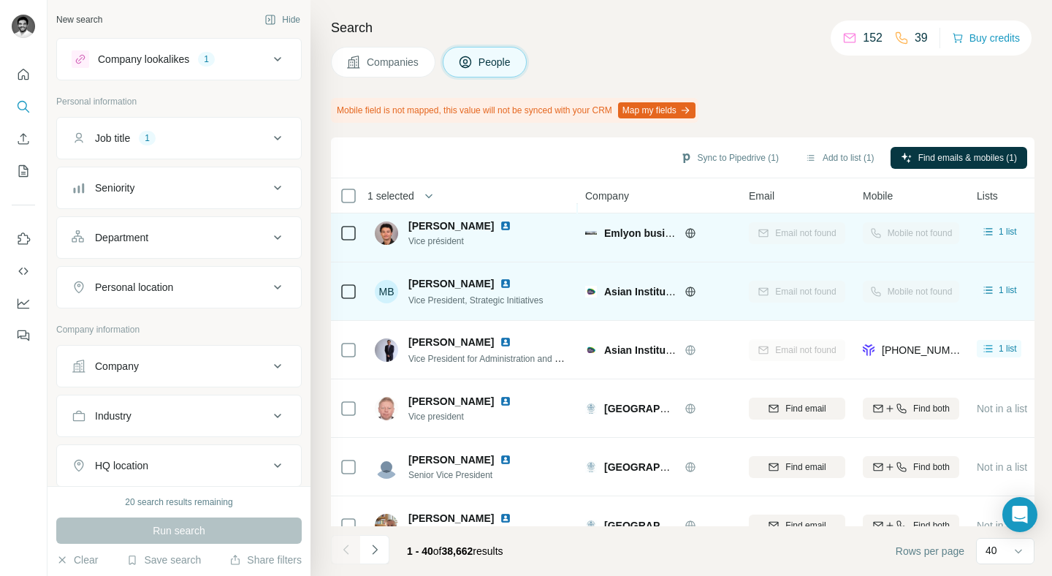
click at [692, 294] on icon at bounding box center [691, 292] width 12 height 12
click at [500, 286] on img at bounding box center [506, 284] width 12 height 12
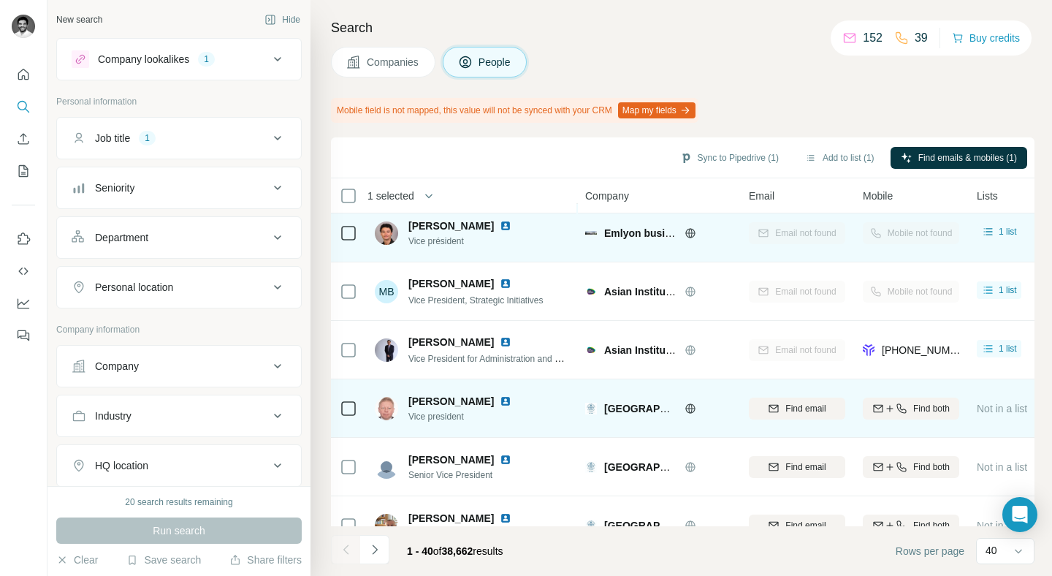
scroll to position [2025, 0]
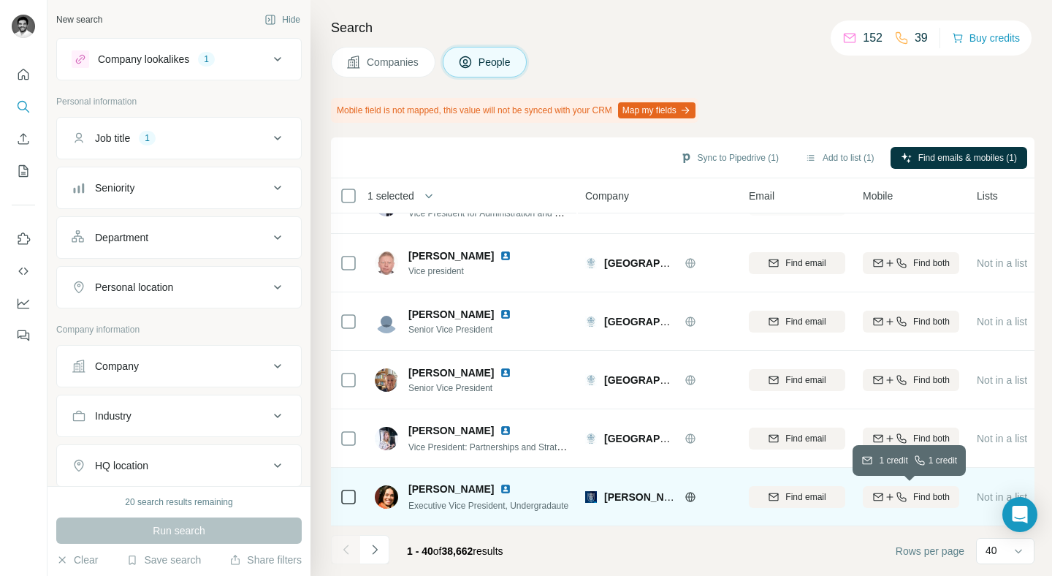
click at [886, 501] on icon "button" at bounding box center [890, 497] width 12 height 12
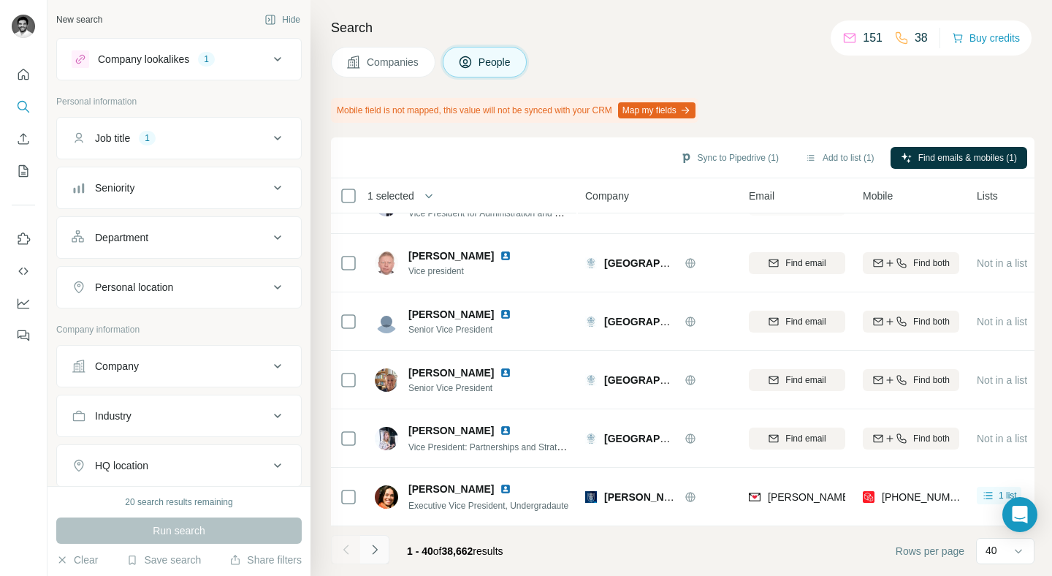
click at [376, 552] on icon "Navigate to next page" at bounding box center [375, 549] width 15 height 15
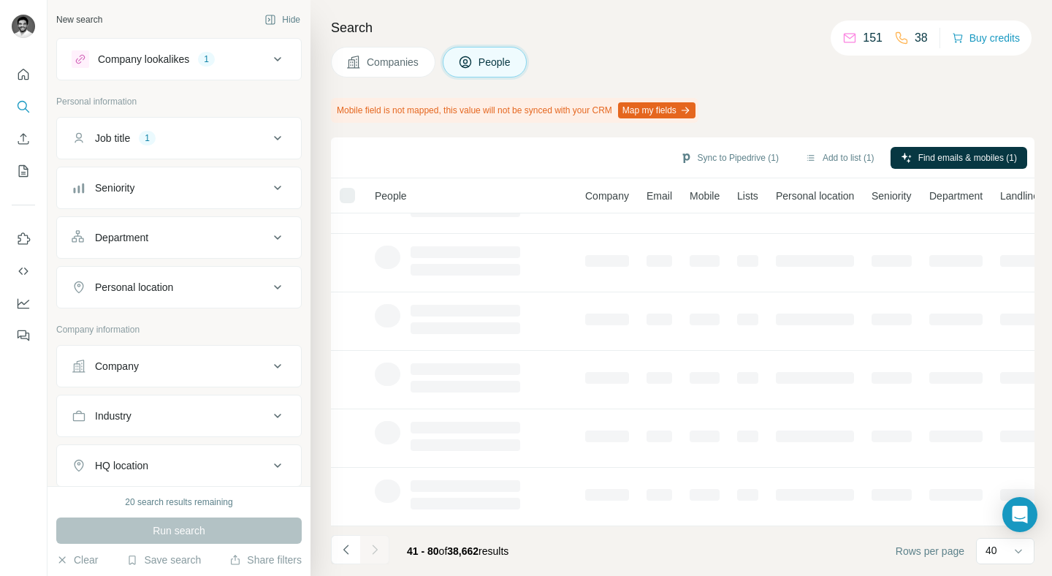
scroll to position [272, 0]
